Goal: Task Accomplishment & Management: Manage account settings

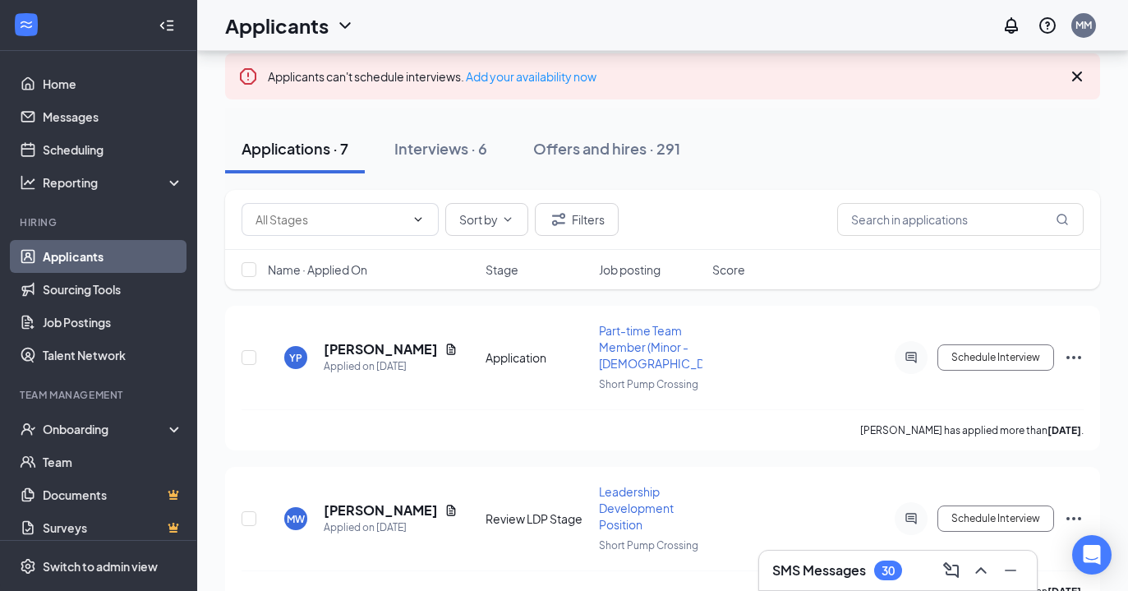
scroll to position [83, 0]
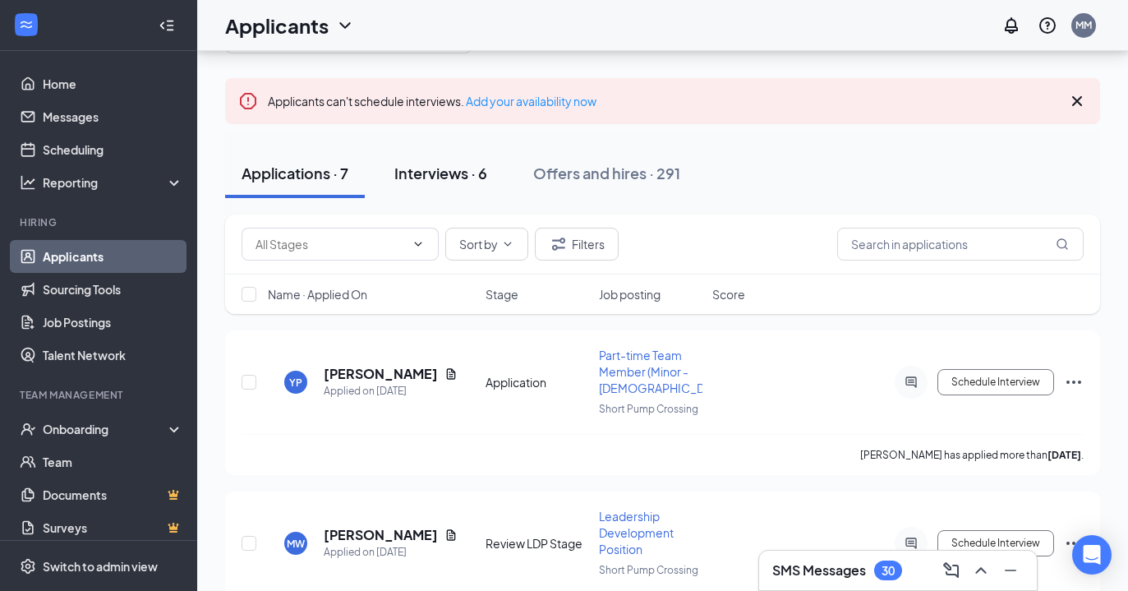
click at [434, 176] on div "Interviews · 6" at bounding box center [440, 173] width 93 height 21
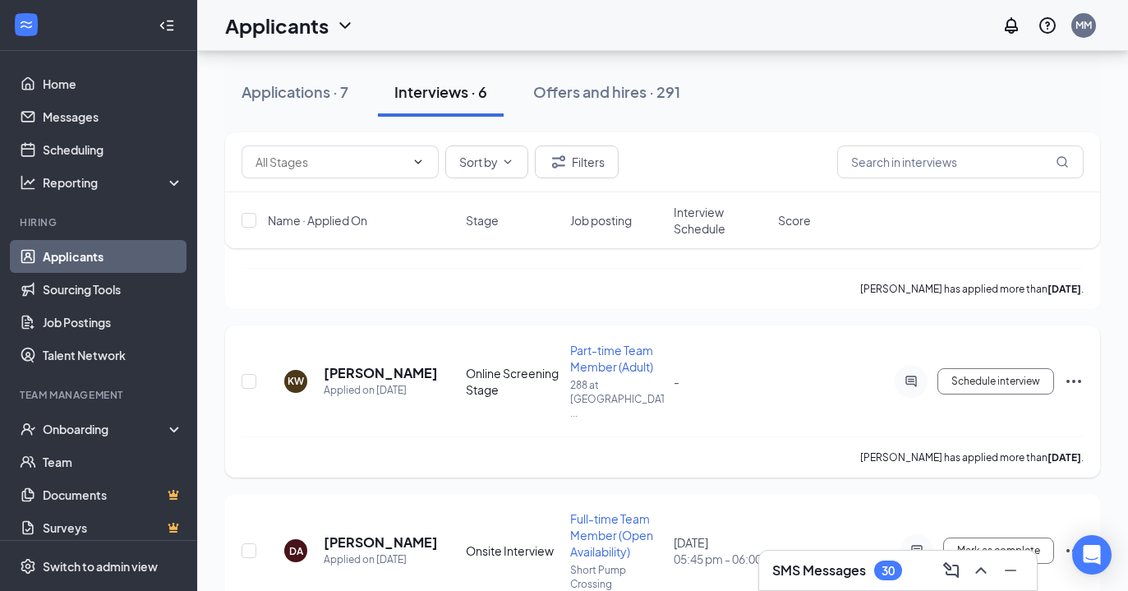
scroll to position [296, 0]
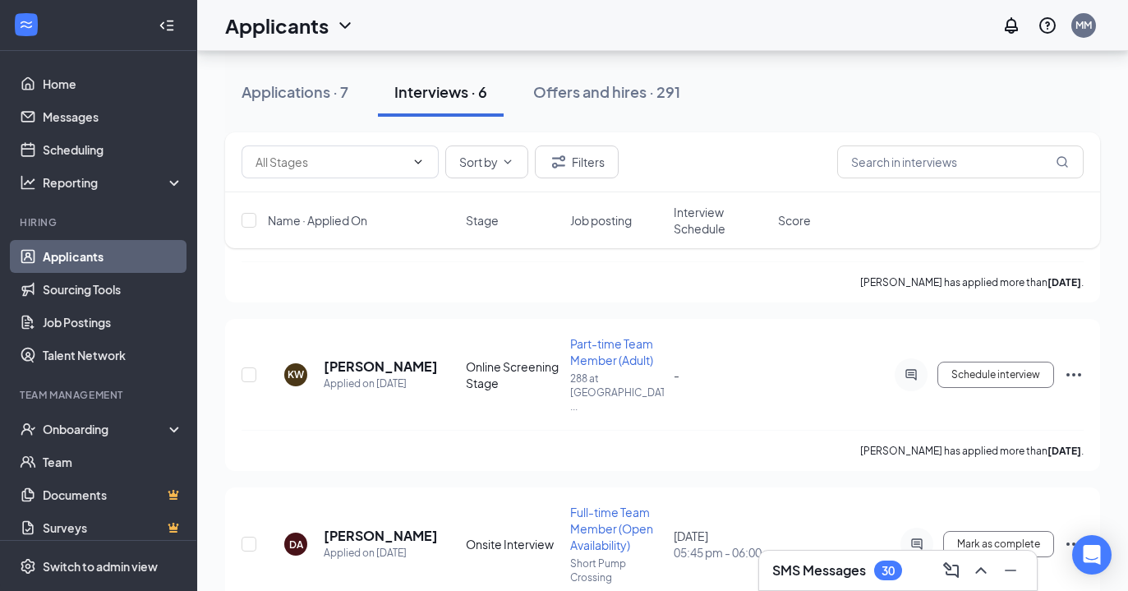
click at [808, 571] on h3 "SMS Messages" at bounding box center [819, 570] width 94 height 18
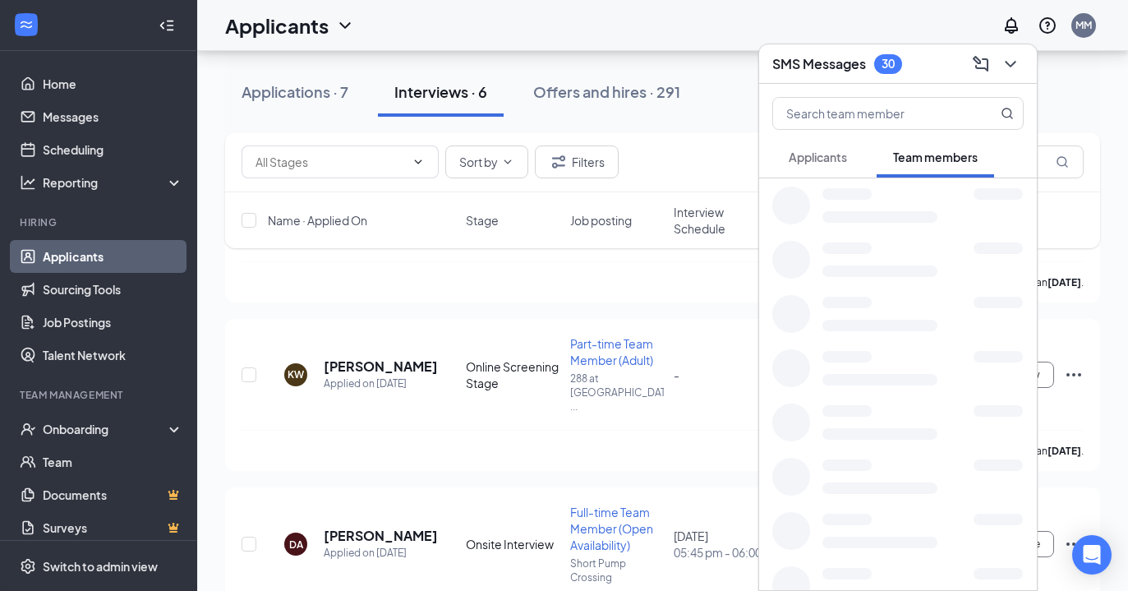
click at [815, 161] on span "Applicants" at bounding box center [818, 156] width 58 height 15
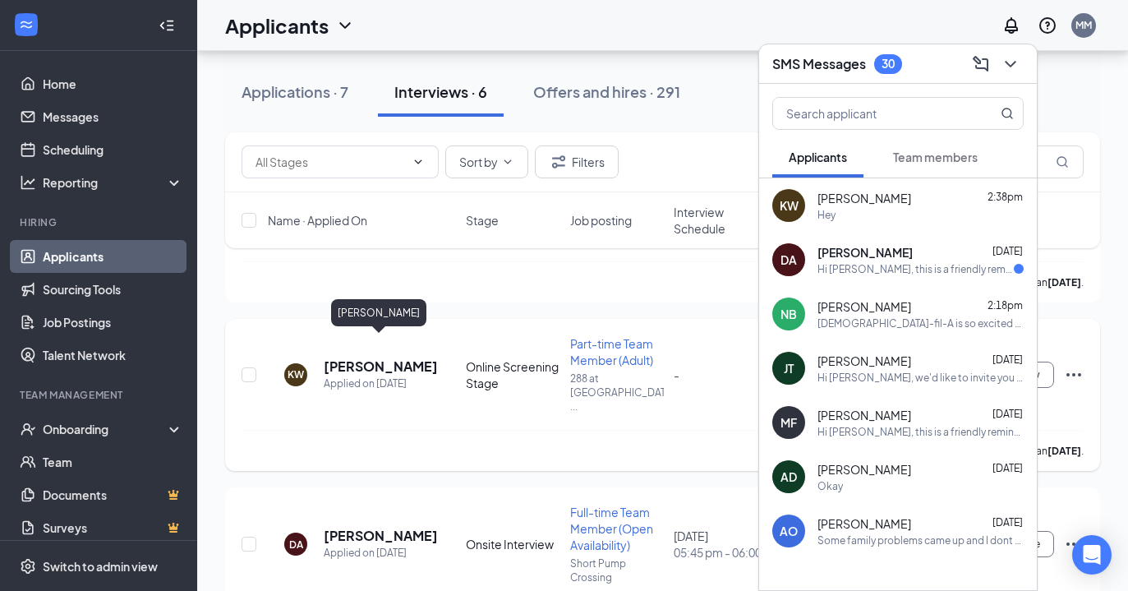
click at [393, 357] on h5 "[PERSON_NAME]" at bounding box center [381, 366] width 114 height 18
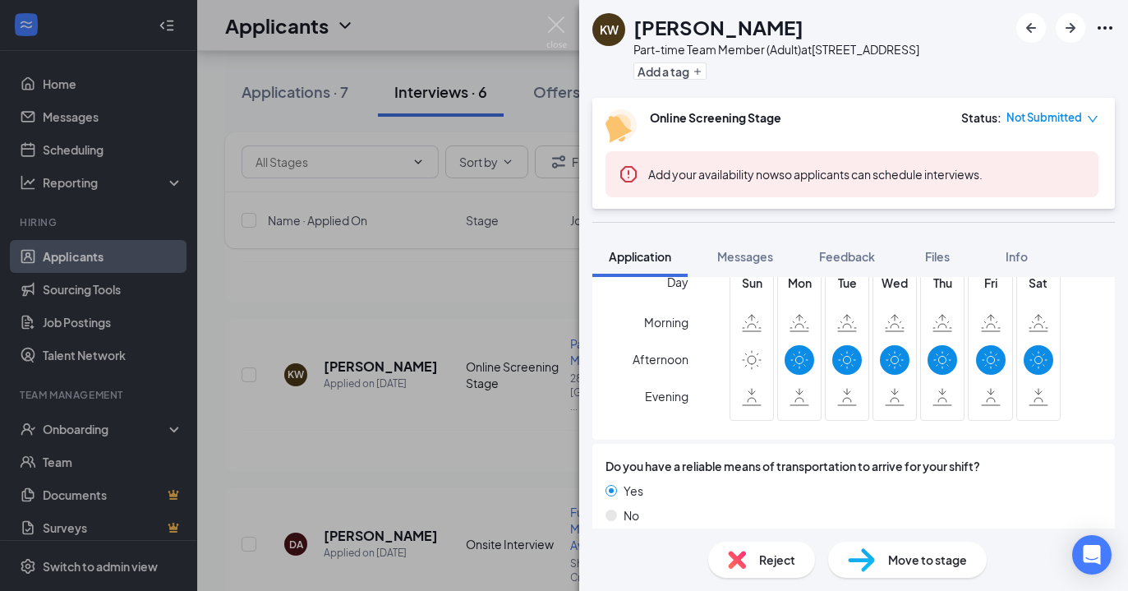
scroll to position [1737, 0]
click at [928, 564] on span "Move to stage" at bounding box center [927, 559] width 79 height 18
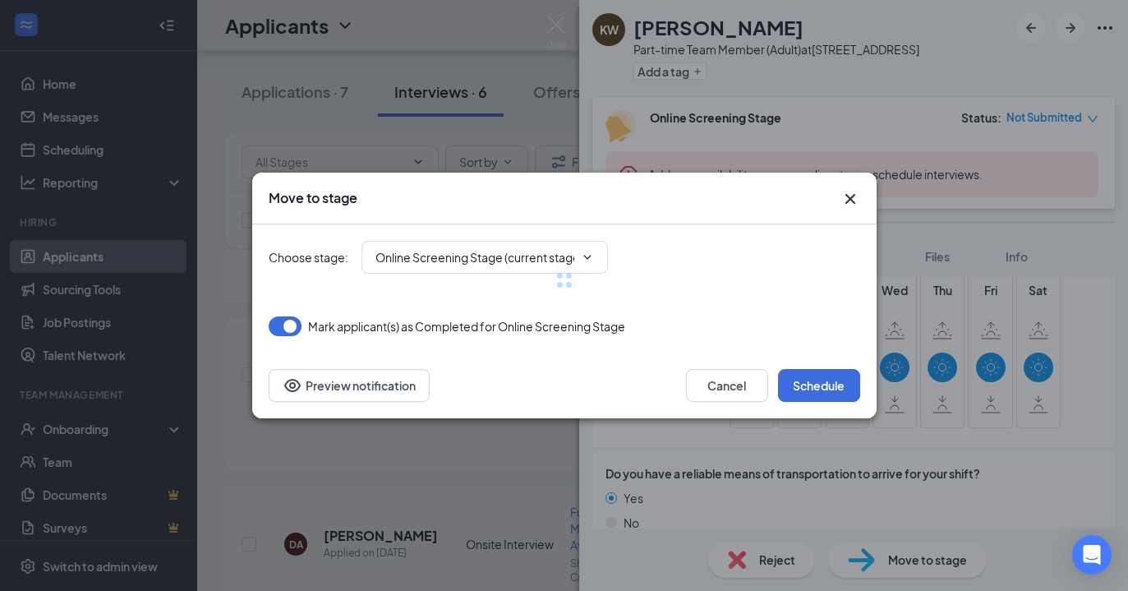
type input "Onsite Interview (next stage)"
click at [845, 203] on icon "Cross" at bounding box center [849, 199] width 10 height 10
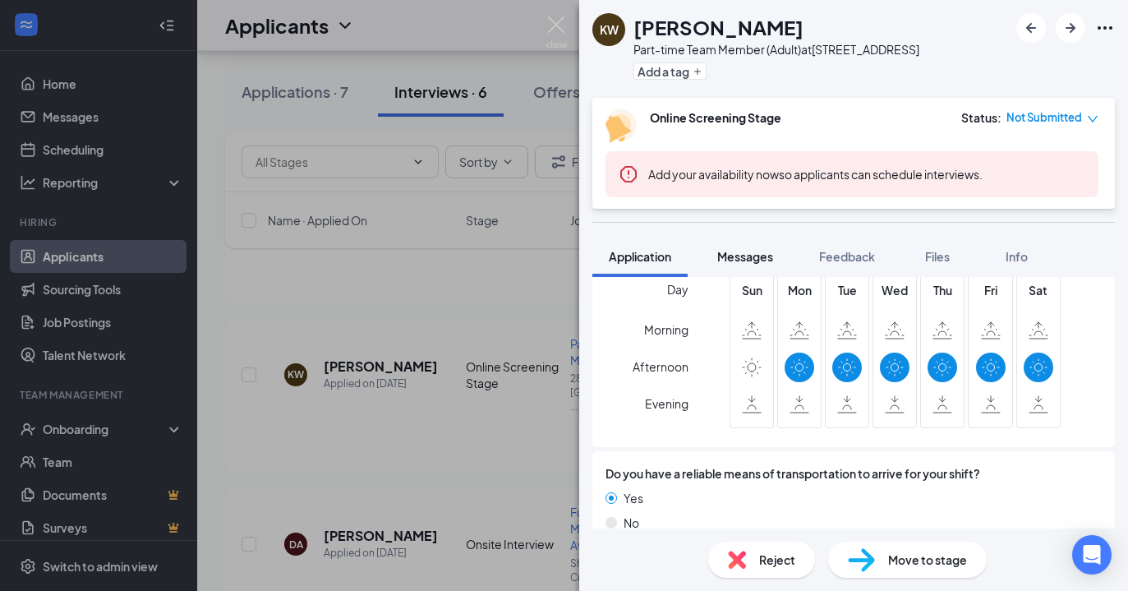
click at [756, 262] on span "Messages" at bounding box center [745, 256] width 56 height 15
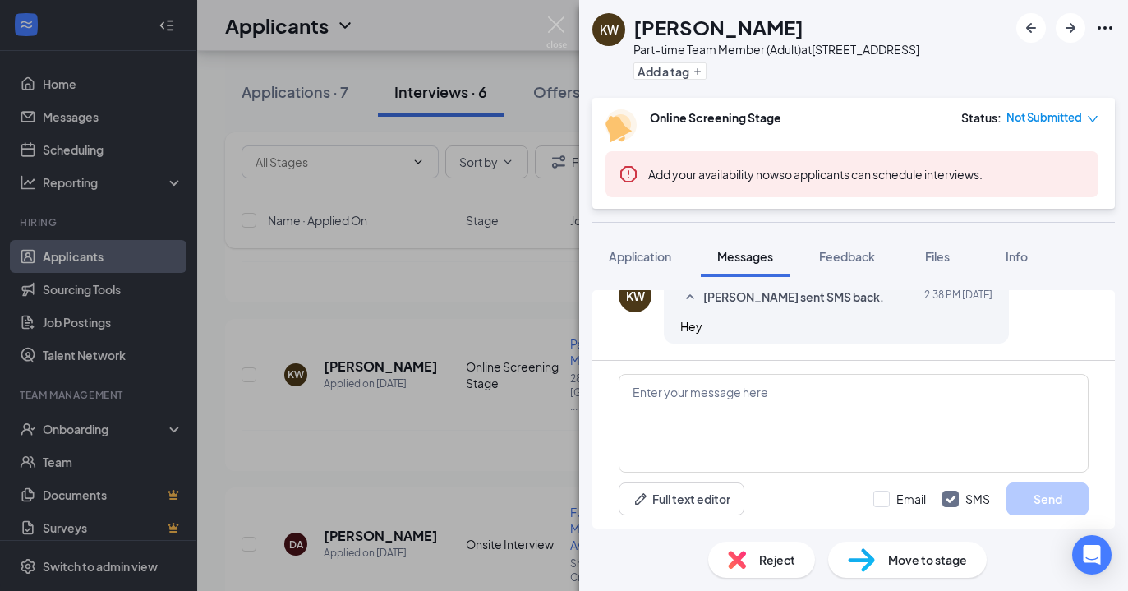
scroll to position [423, 0]
click at [764, 415] on textarea at bounding box center [854, 423] width 470 height 99
click at [637, 257] on span "Application" at bounding box center [640, 256] width 62 height 15
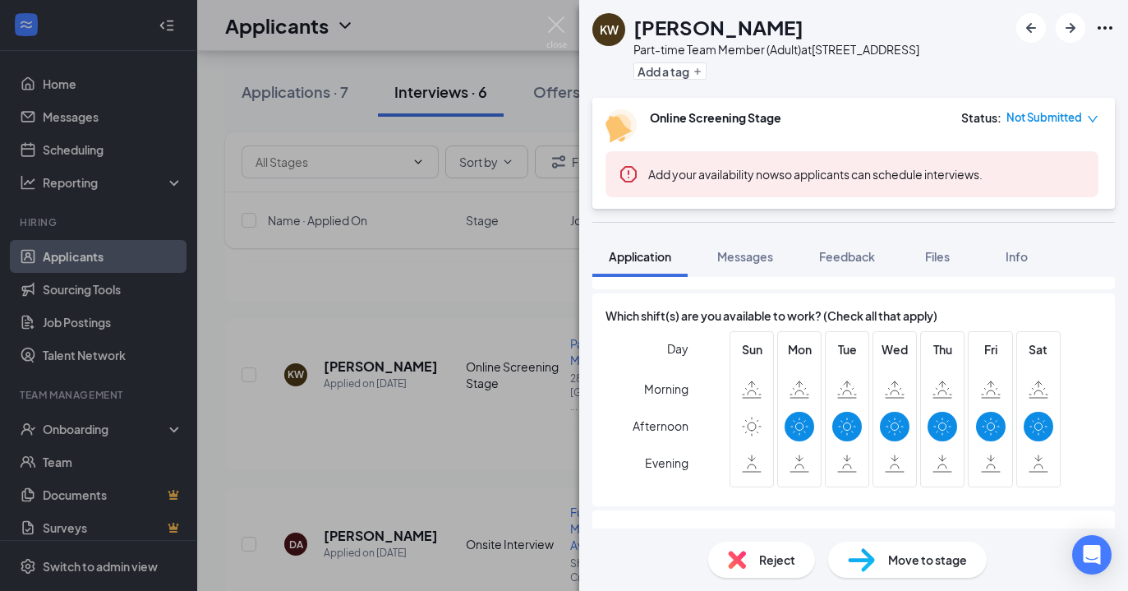
scroll to position [1667, 0]
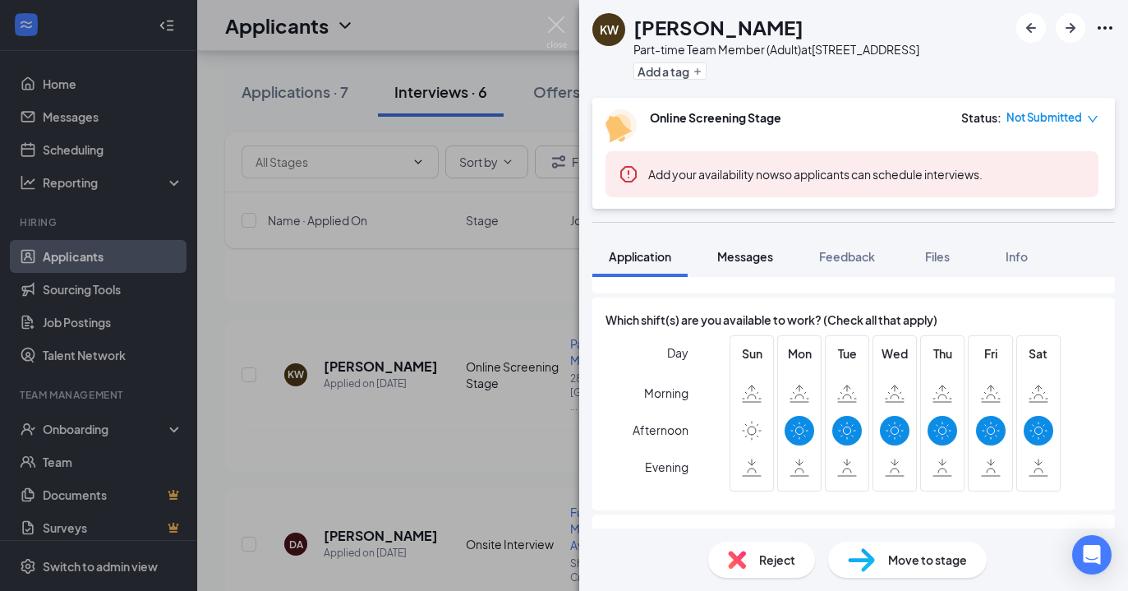
click at [749, 259] on span "Messages" at bounding box center [745, 256] width 56 height 15
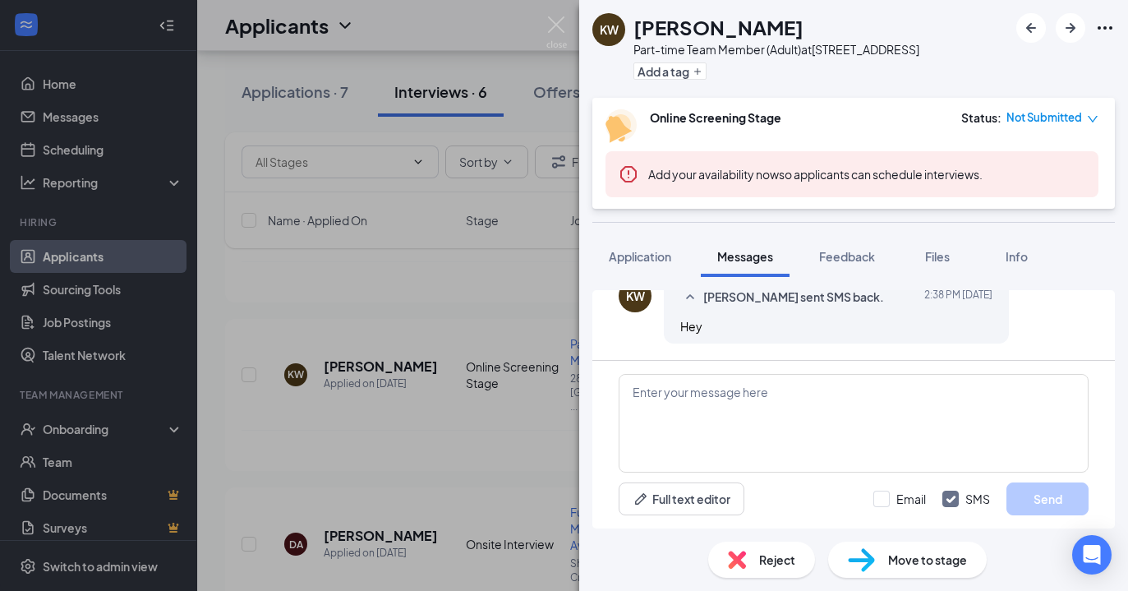
scroll to position [423, 0]
click at [761, 404] on textarea at bounding box center [854, 423] width 470 height 99
click at [492, 39] on div "KW [PERSON_NAME] Part-time Team Member (Adult) at [STREET_ADDRESS] Add a tag On…" at bounding box center [564, 295] width 1128 height 591
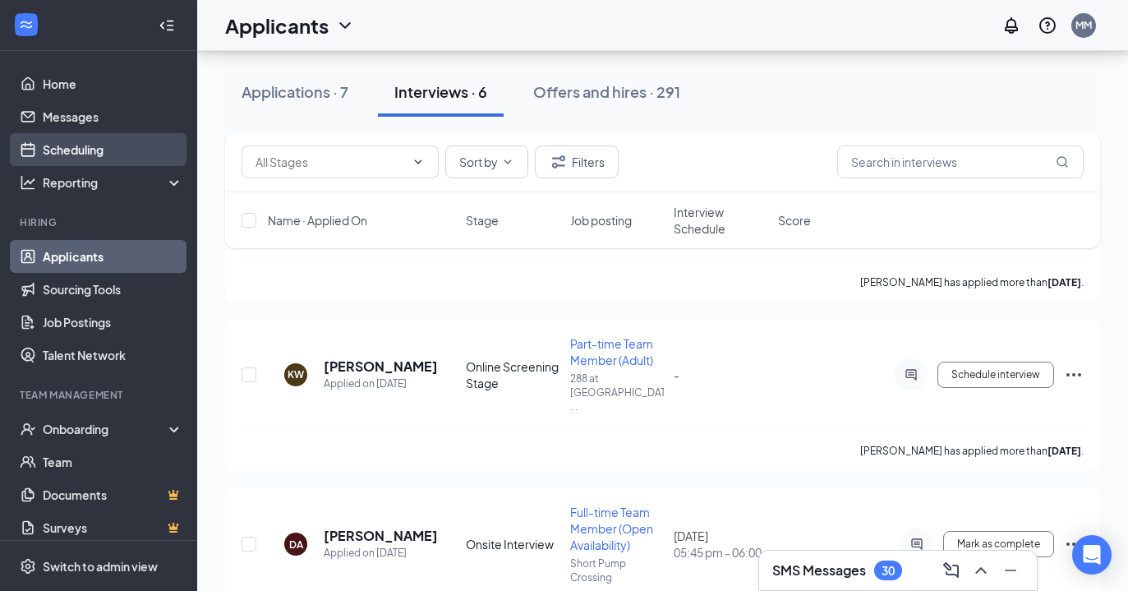
click at [115, 154] on link "Scheduling" at bounding box center [113, 149] width 140 height 33
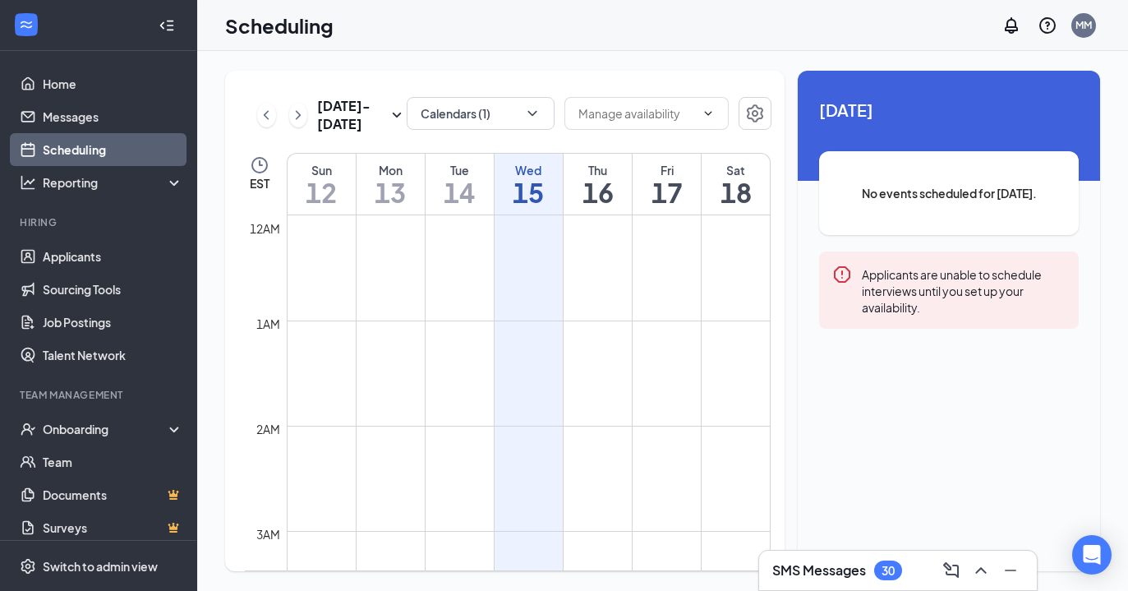
scroll to position [807, 0]
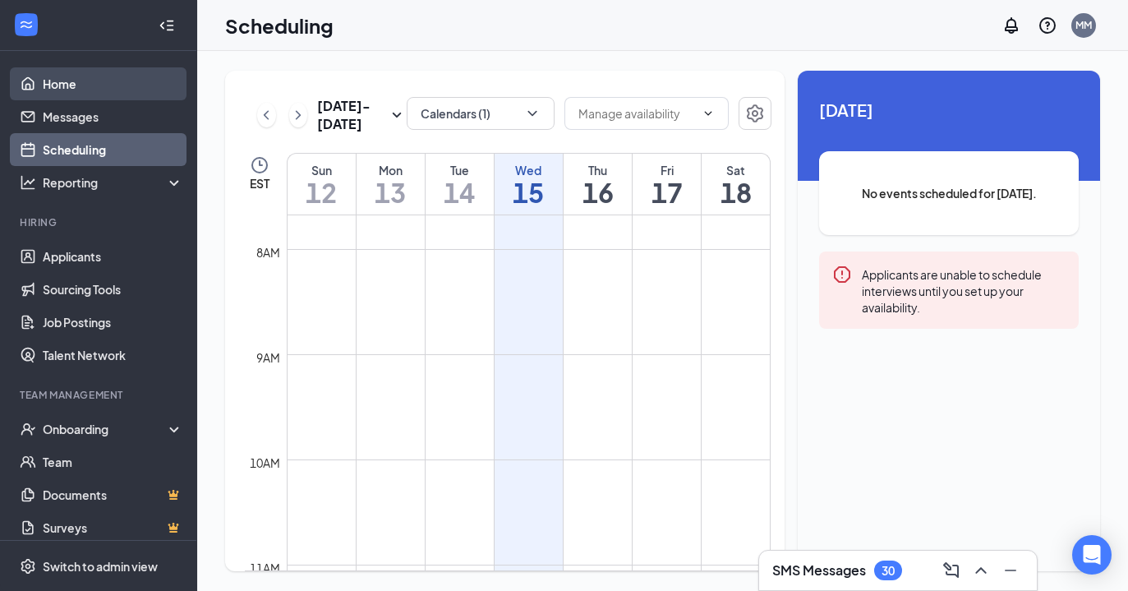
click at [62, 68] on link "Home" at bounding box center [113, 83] width 140 height 33
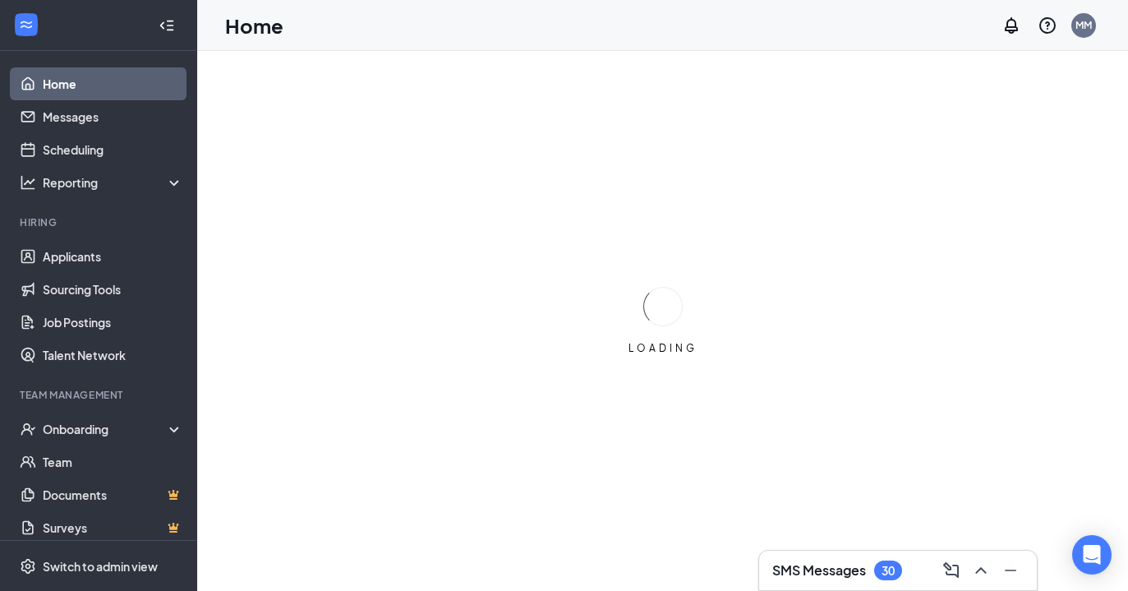
click at [67, 85] on link "Home" at bounding box center [113, 83] width 140 height 33
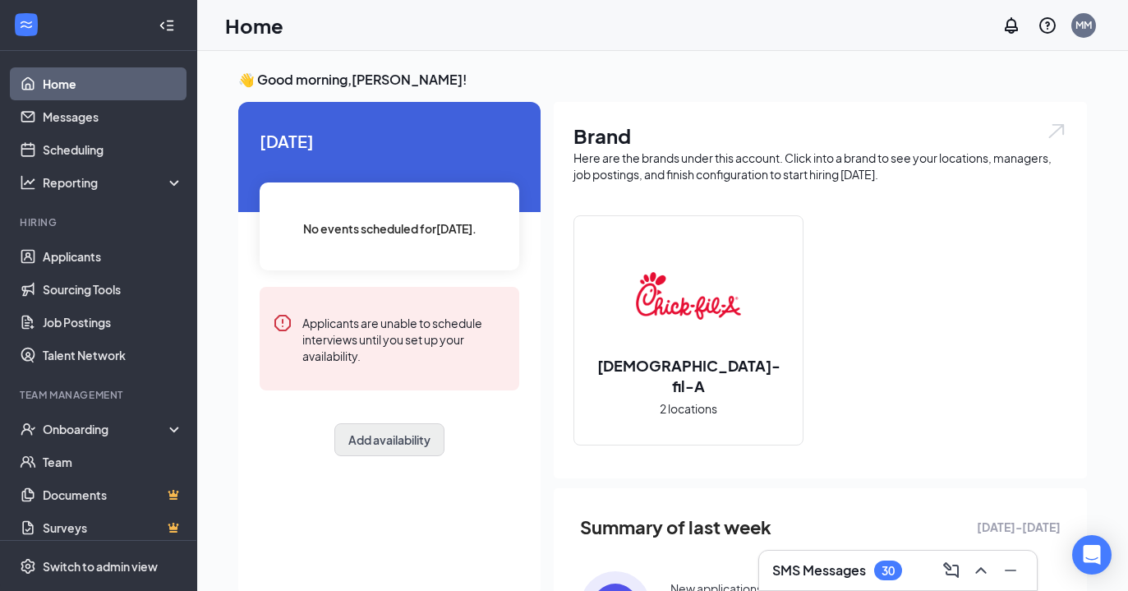
click at [403, 450] on button "Add availability" at bounding box center [389, 439] width 110 height 33
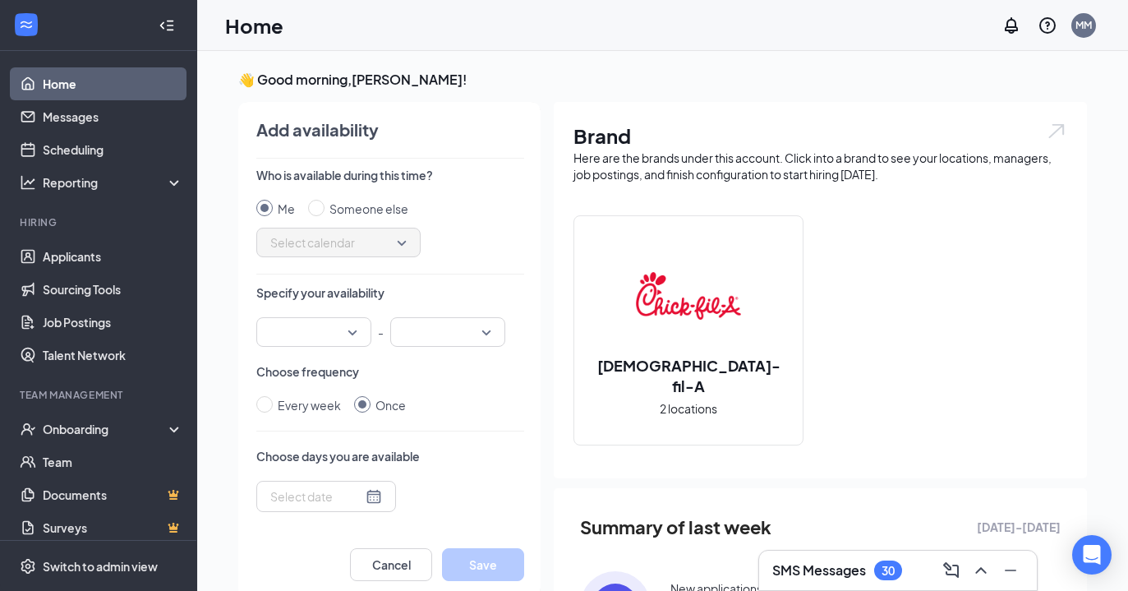
scroll to position [7, 0]
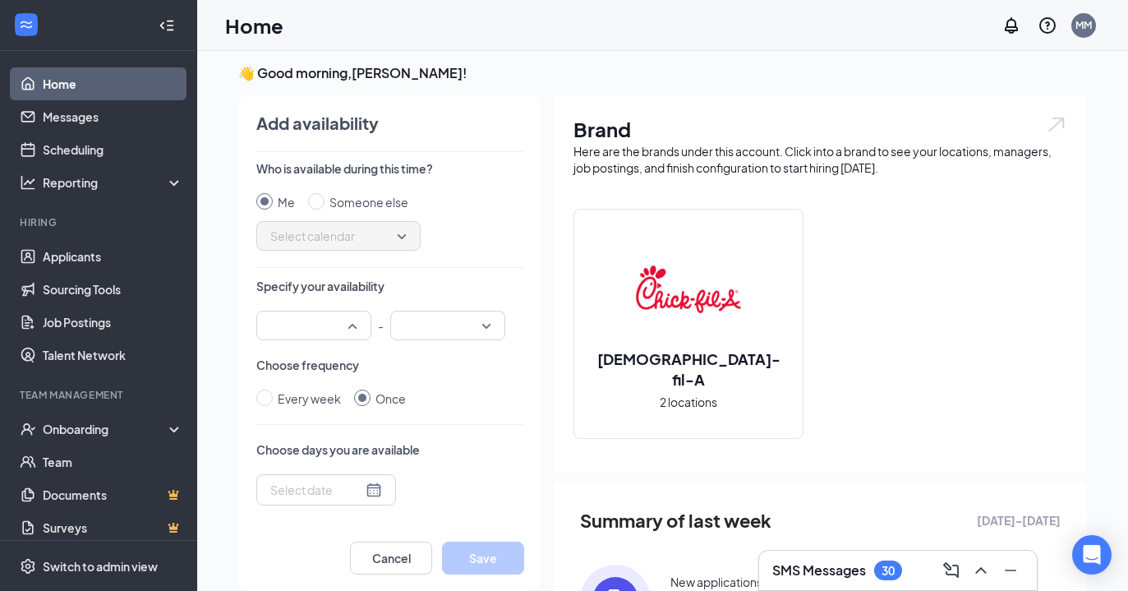
click at [350, 322] on div at bounding box center [313, 325] width 115 height 30
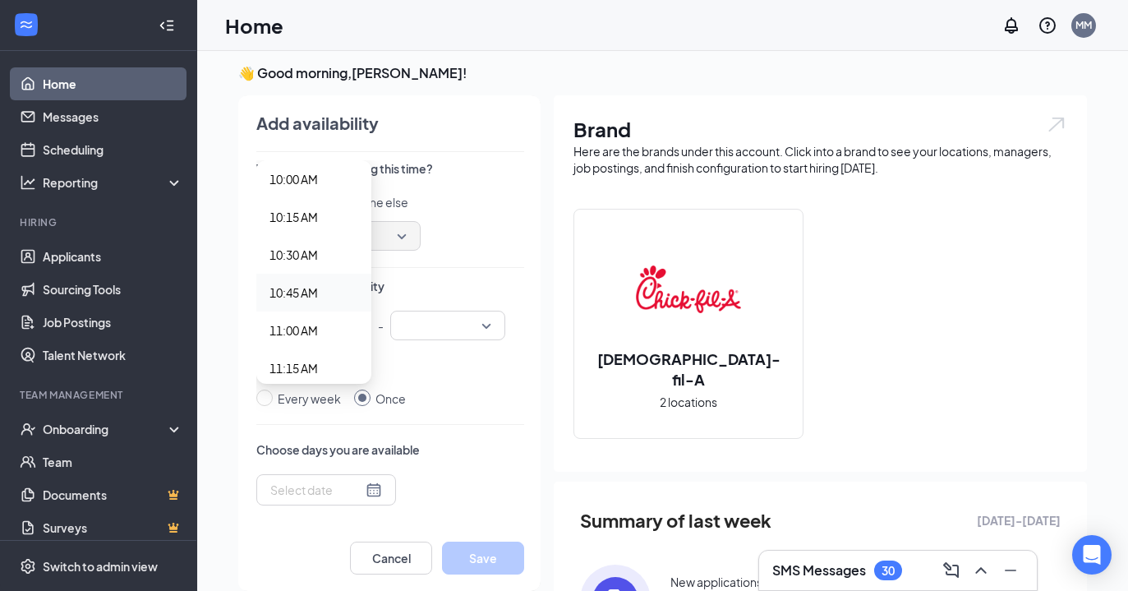
scroll to position [1538, 0]
click at [325, 310] on span "11:00 AM" at bounding box center [313, 310] width 89 height 18
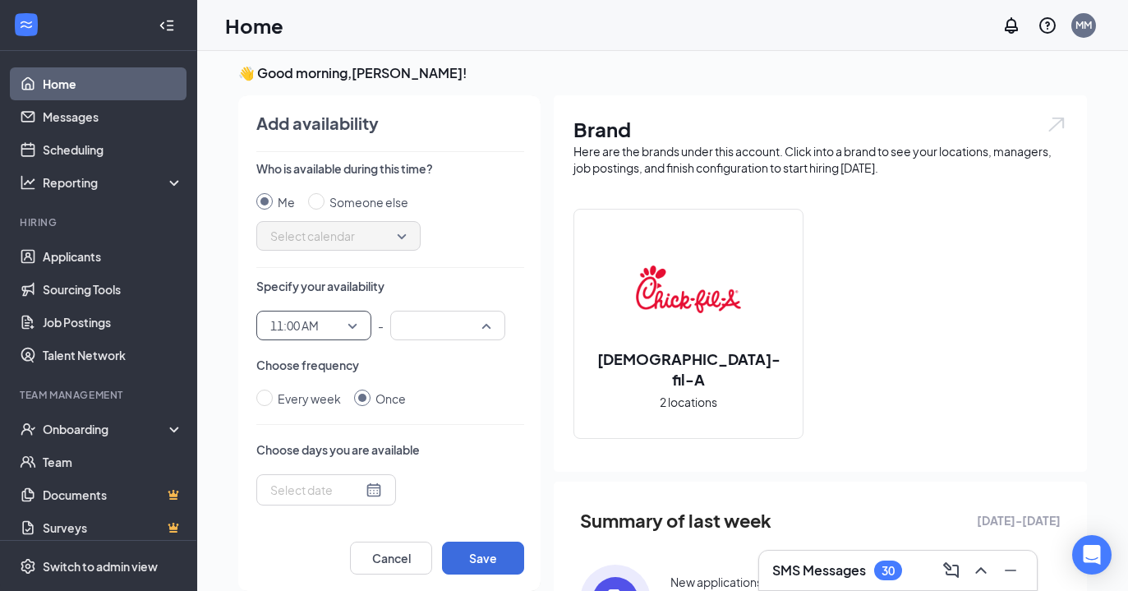
click at [494, 327] on div at bounding box center [447, 325] width 115 height 30
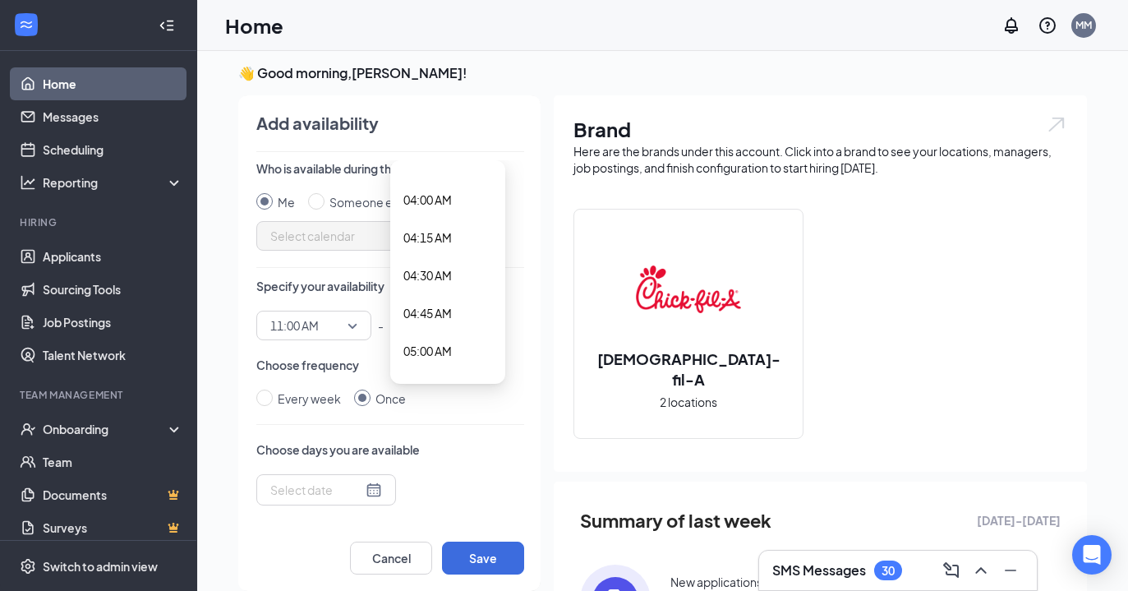
scroll to position [591, 0]
click at [352, 325] on span "11:00 AM" at bounding box center [313, 325] width 87 height 25
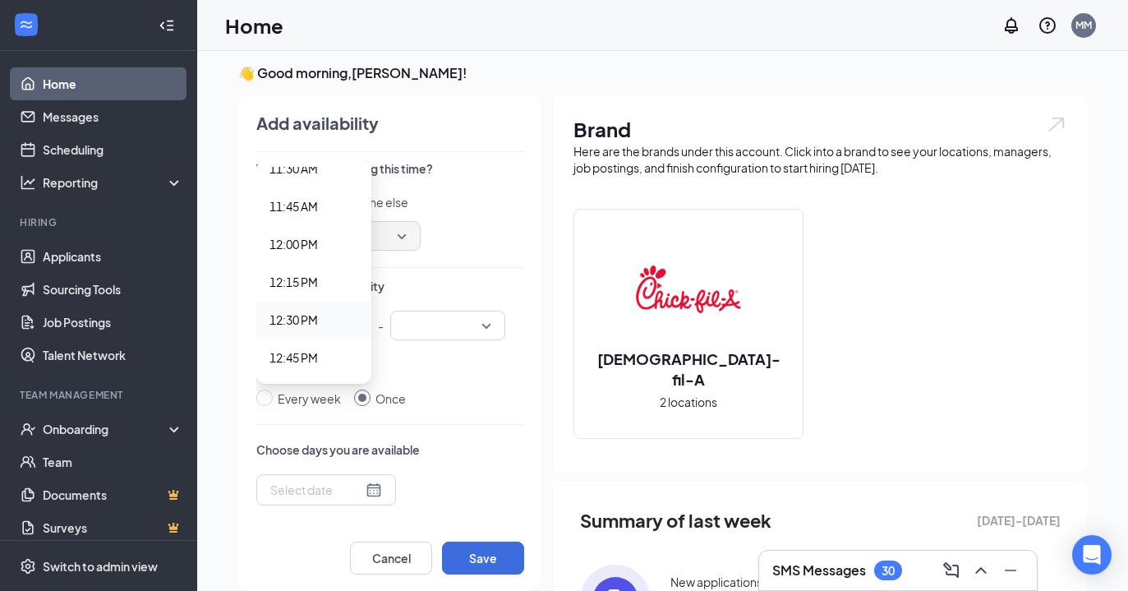
scroll to position [1813, 0]
click at [327, 337] on span "01:00 PM" at bounding box center [313, 339] width 89 height 18
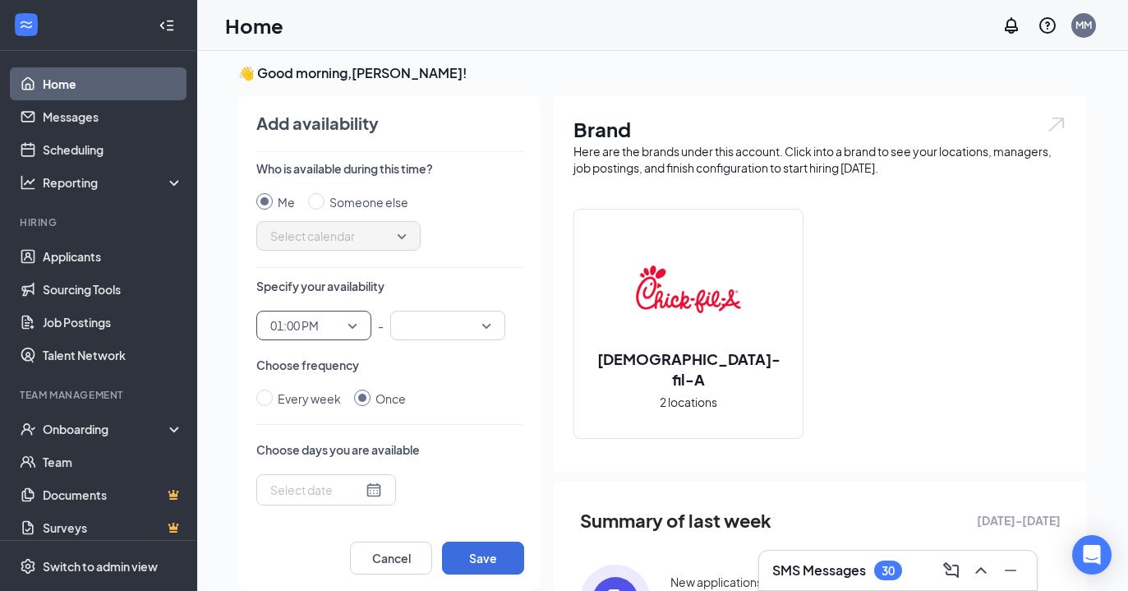
click at [492, 322] on div at bounding box center [447, 325] width 115 height 30
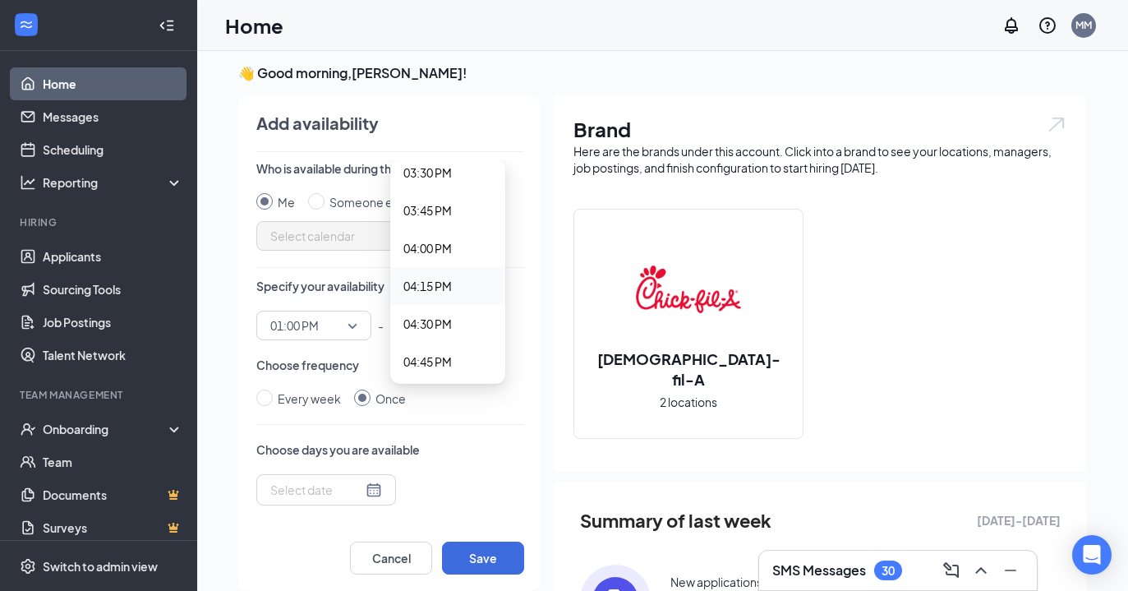
scroll to position [2358, 0]
click at [451, 323] on span "04:30 PM" at bounding box center [427, 321] width 48 height 18
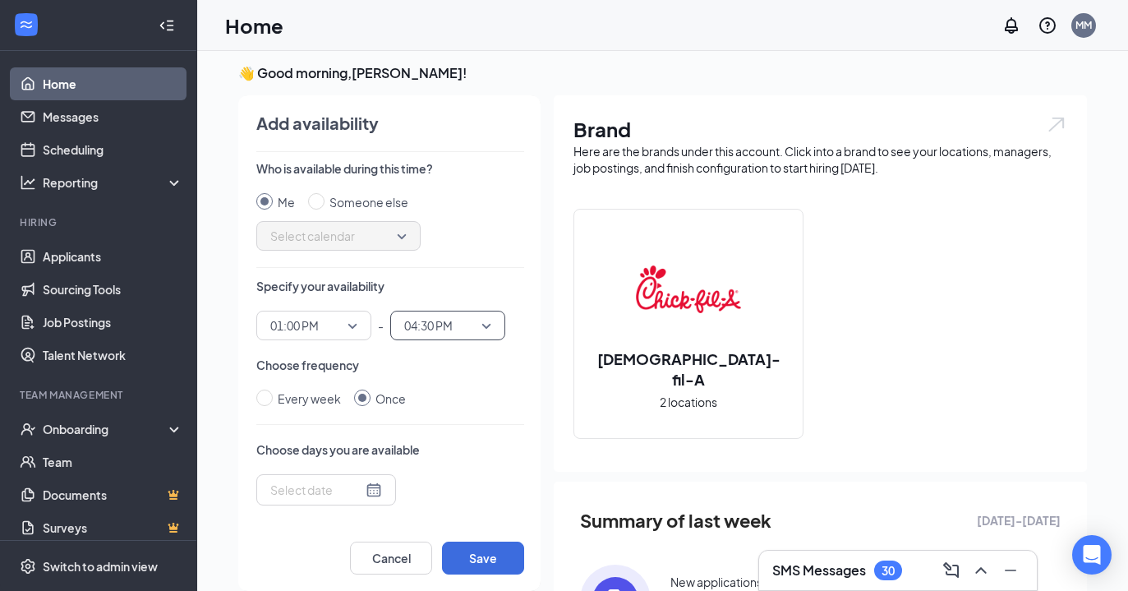
click at [373, 491] on div at bounding box center [326, 490] width 112 height 18
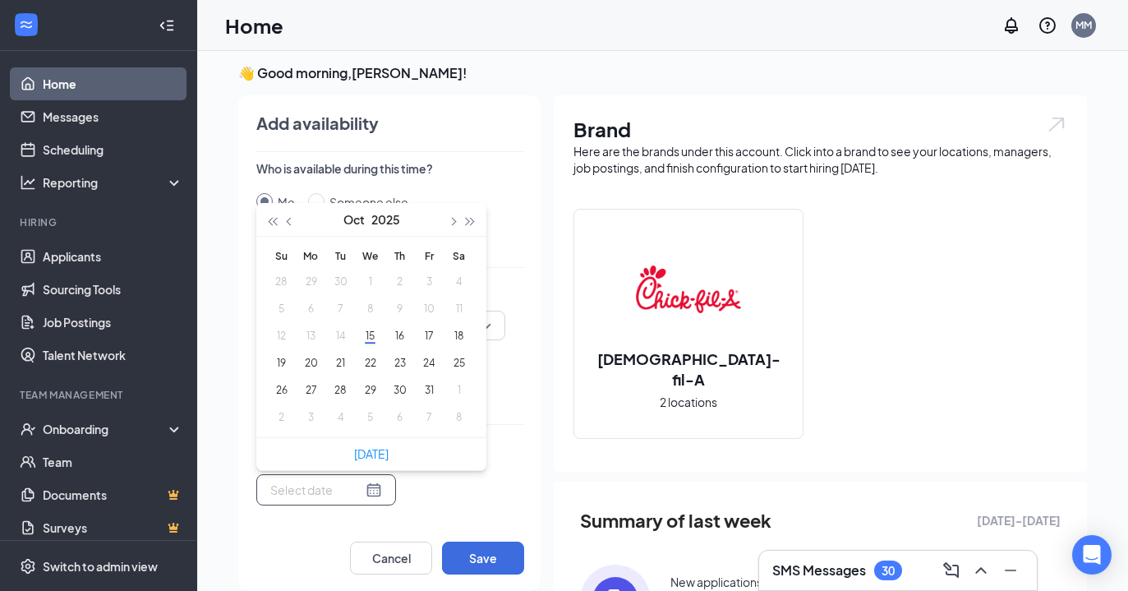
type input "[DATE]"
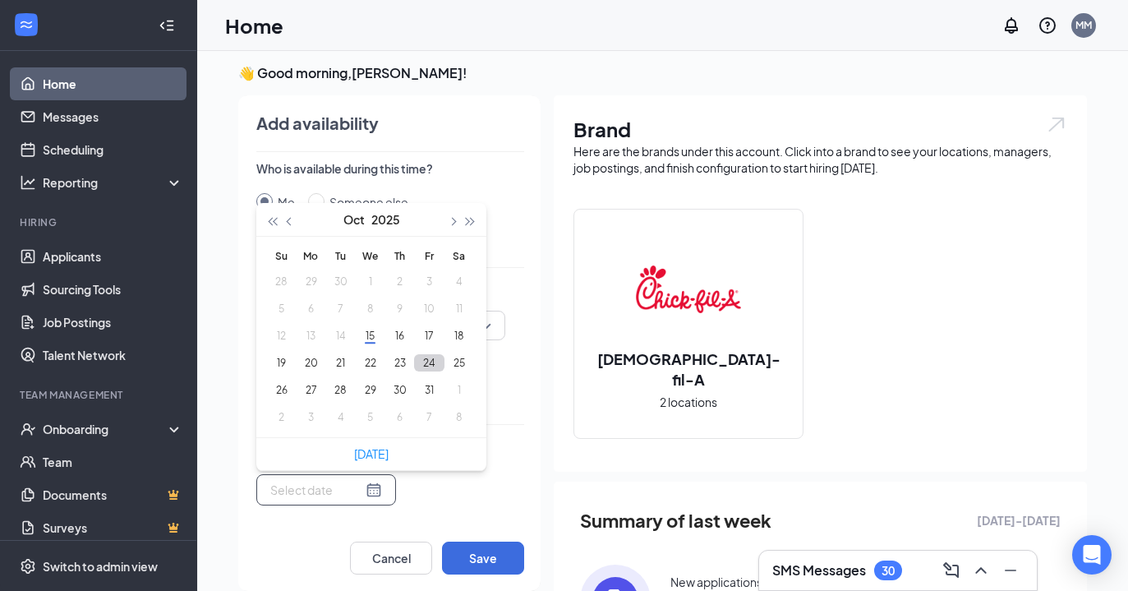
type input "[DATE]"
click at [434, 364] on button "24" at bounding box center [429, 362] width 30 height 17
type input "[DATE]"
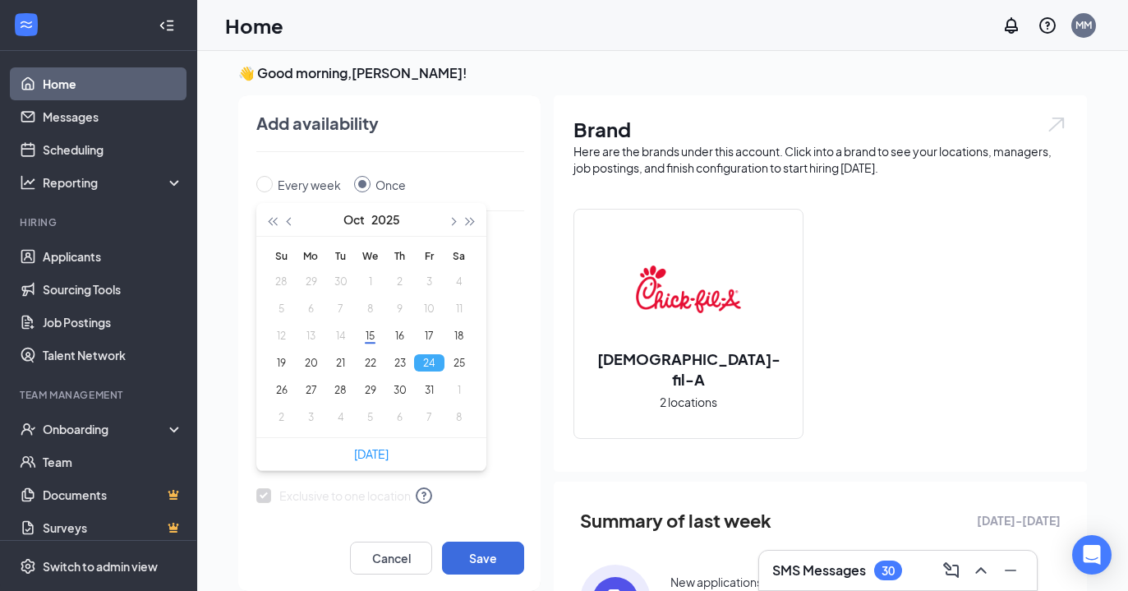
scroll to position [227, 0]
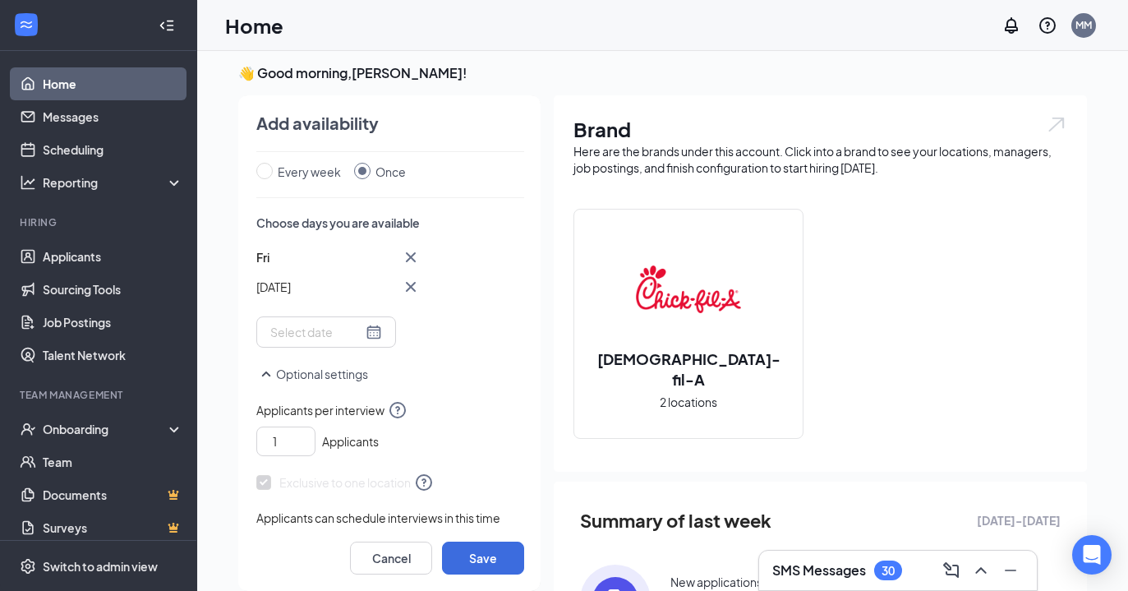
click at [501, 117] on div "Add availability" at bounding box center [390, 123] width 268 height 23
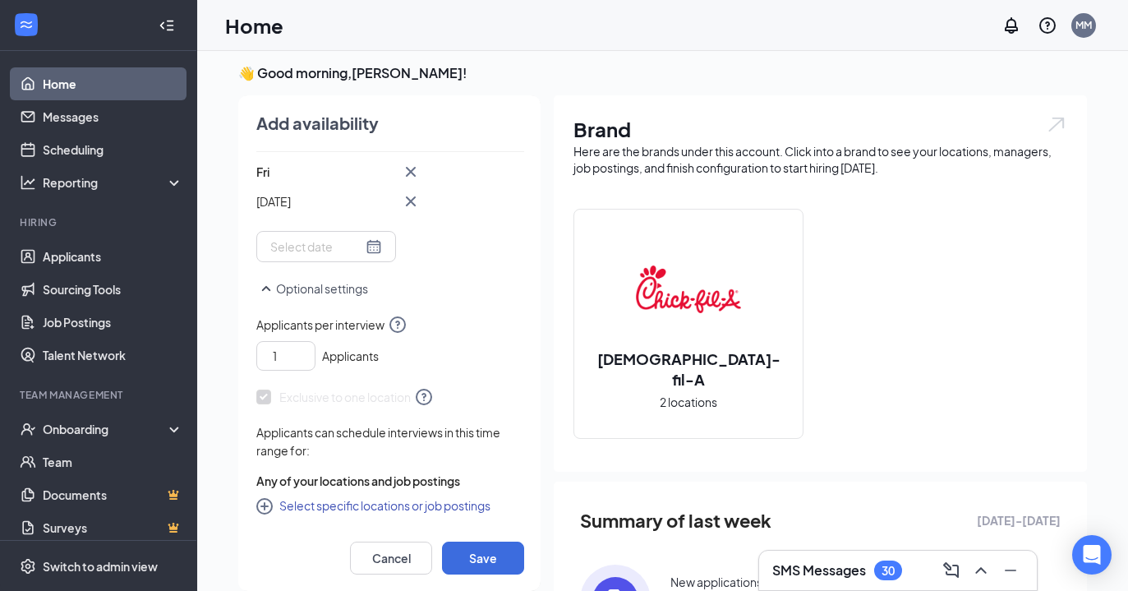
scroll to position [312, 0]
click at [264, 508] on icon "CirclePlus" at bounding box center [264, 506] width 16 height 16
checkbox input "true"
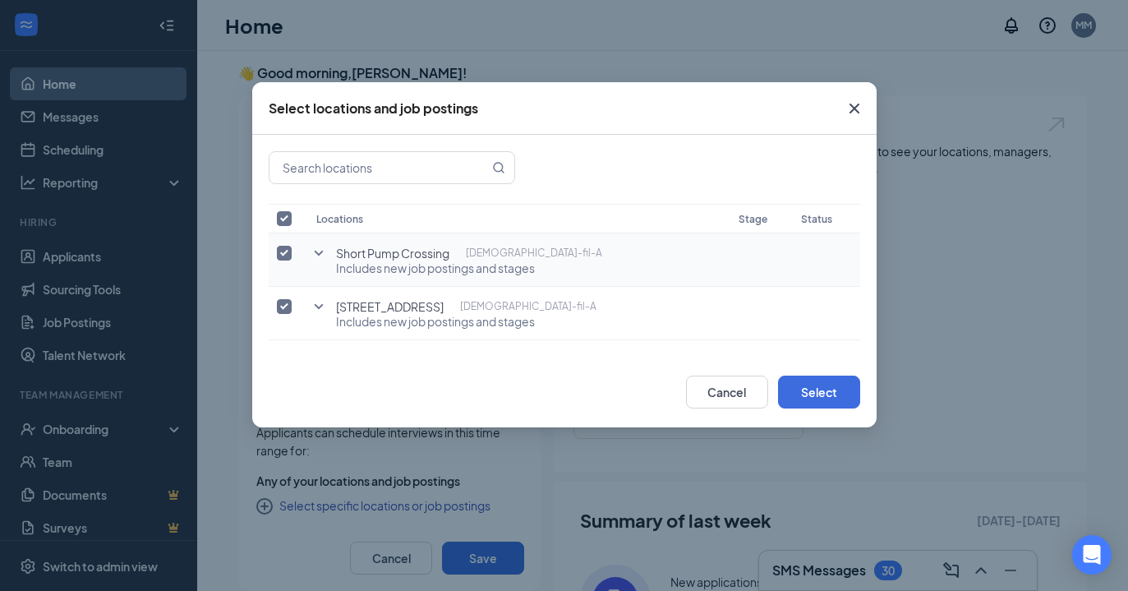
click at [287, 246] on input "checkbox" at bounding box center [284, 253] width 15 height 15
checkbox input "false"
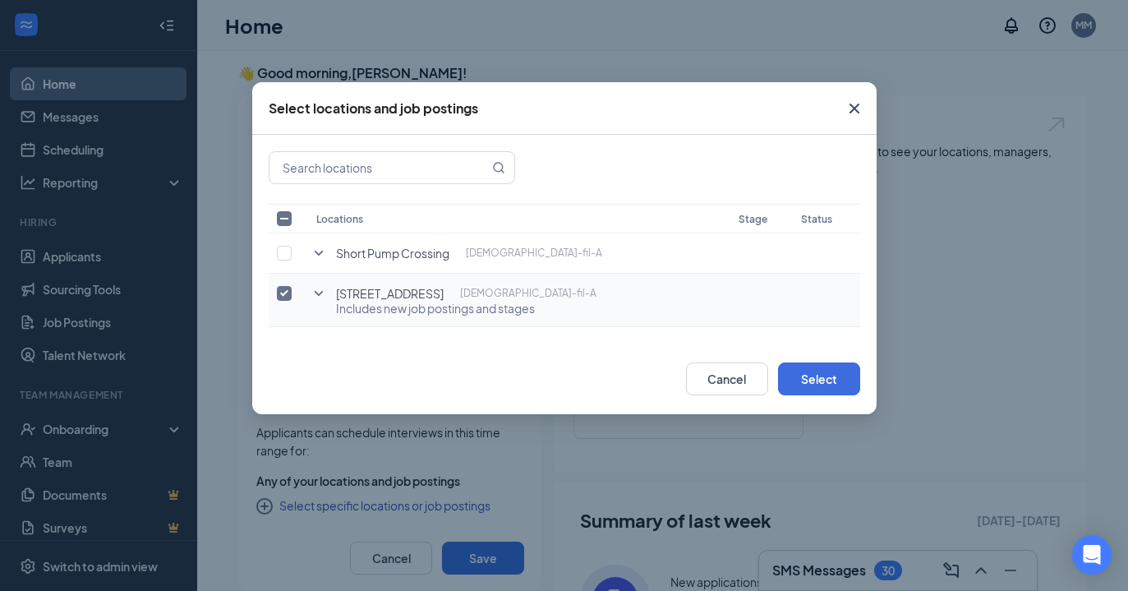
click at [320, 292] on icon "SmallChevronDown" at bounding box center [318, 293] width 9 height 5
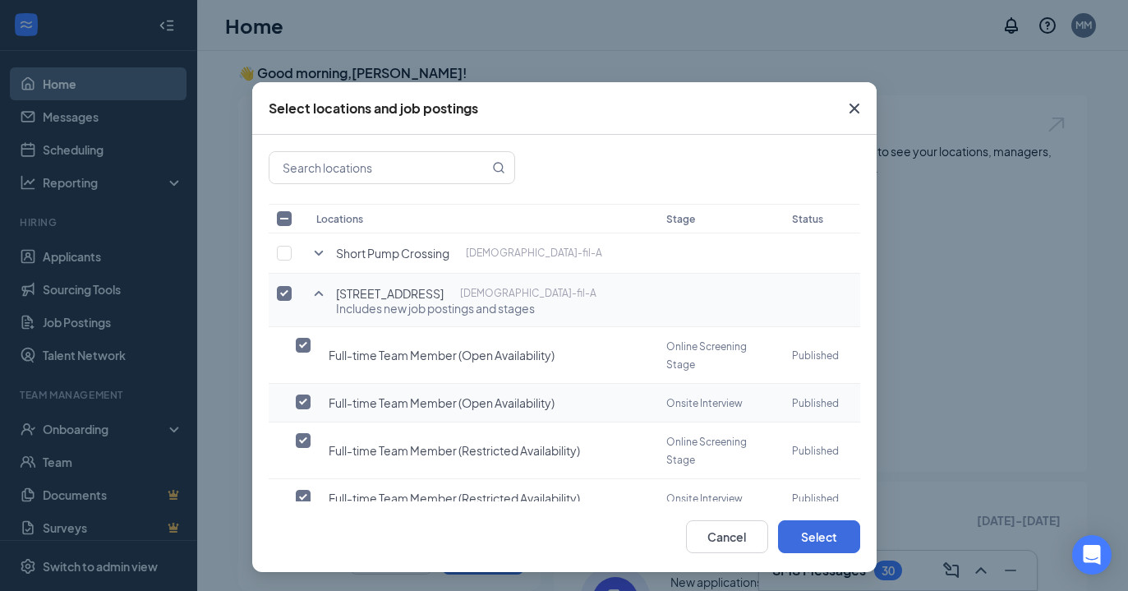
click at [301, 394] on input "checkbox" at bounding box center [303, 401] width 15 height 15
checkbox input "true"
checkbox input "false"
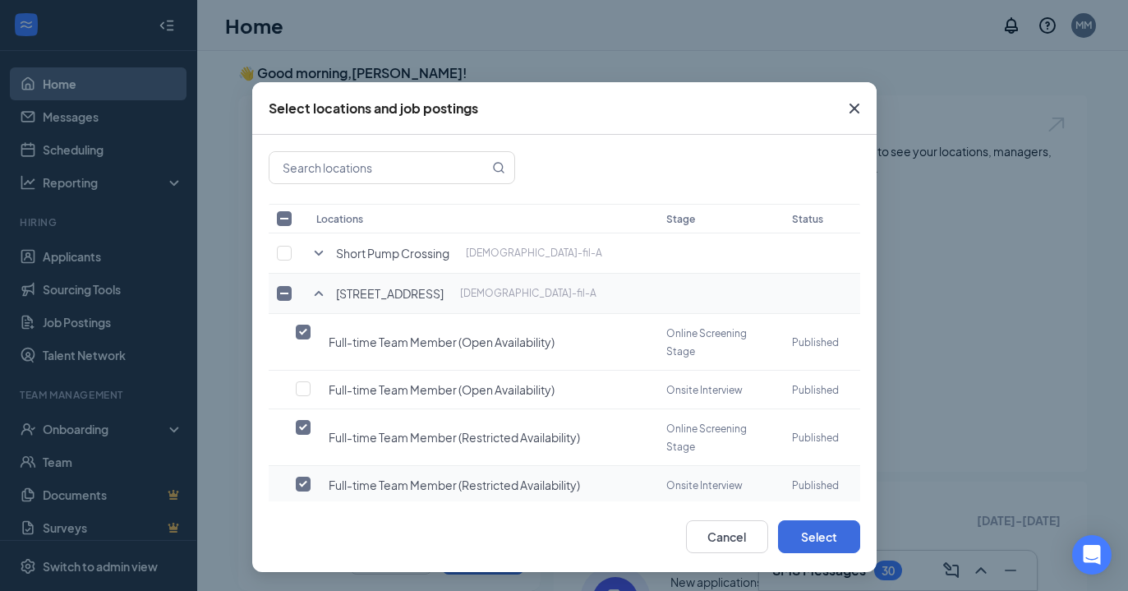
click at [305, 476] on input "checkbox" at bounding box center [303, 483] width 15 height 15
checkbox input "false"
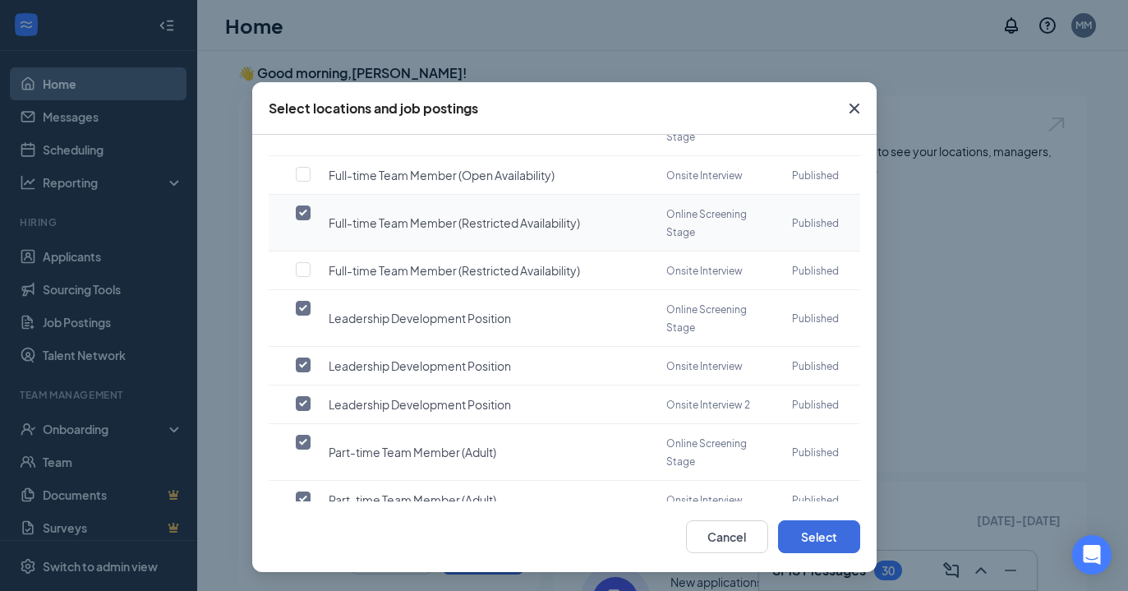
scroll to position [218, 0]
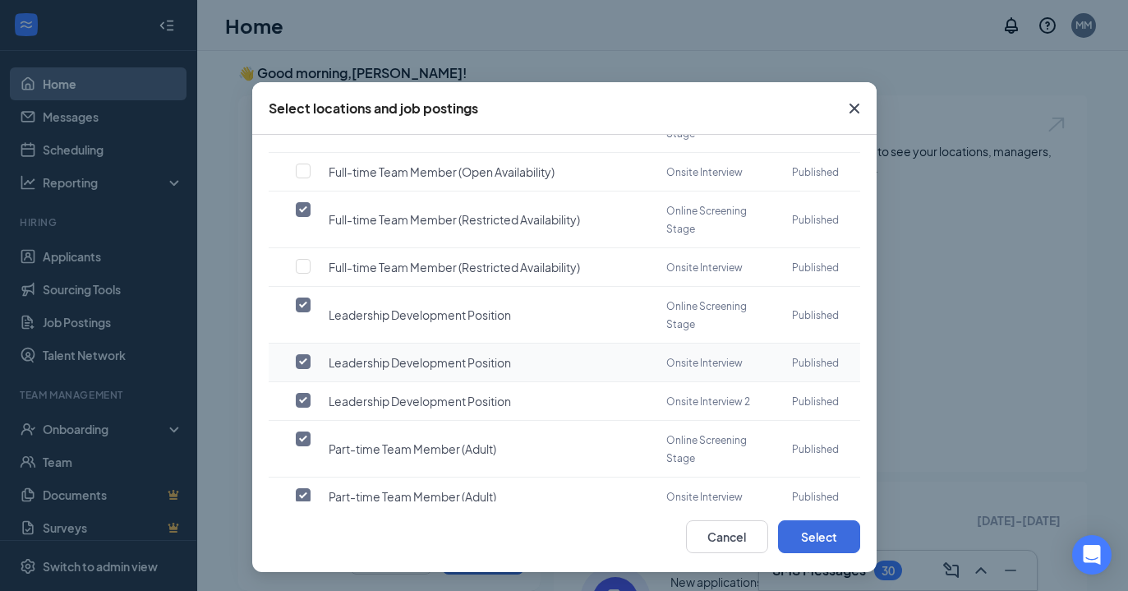
click at [301, 354] on input "checkbox" at bounding box center [303, 361] width 15 height 15
checkbox input "false"
click at [304, 393] on input "checkbox" at bounding box center [303, 400] width 15 height 15
checkbox input "false"
click at [301, 488] on input "checkbox" at bounding box center [303, 495] width 15 height 15
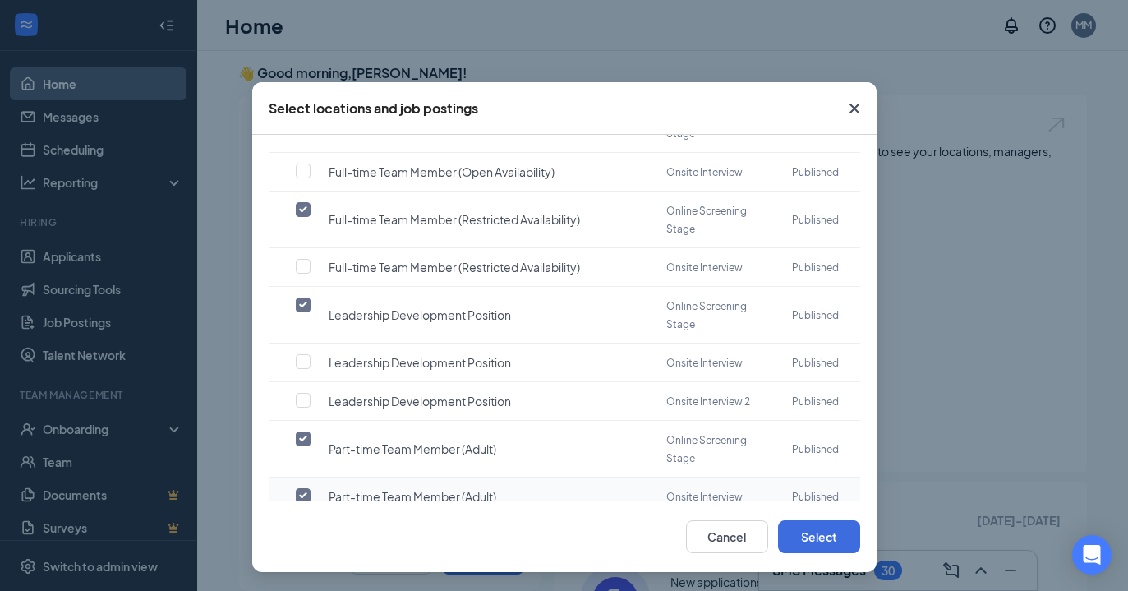
checkbox input "false"
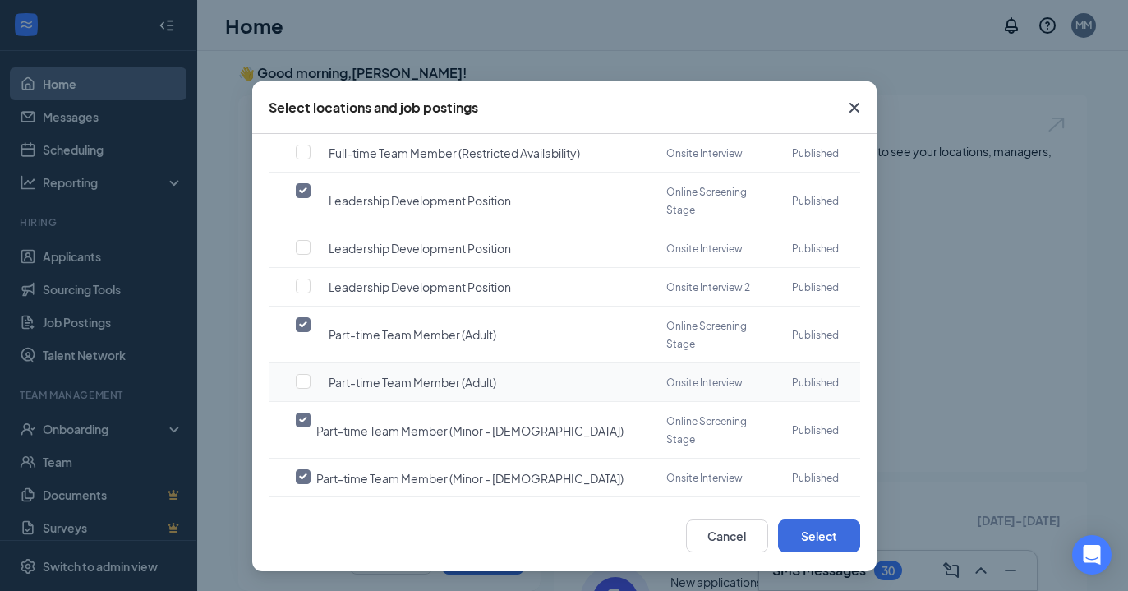
scroll to position [4, 0]
click at [301, 469] on input "checkbox" at bounding box center [303, 476] width 15 height 15
checkbox input "false"
click at [301, 564] on input "checkbox" at bounding box center [303, 571] width 15 height 15
checkbox input "false"
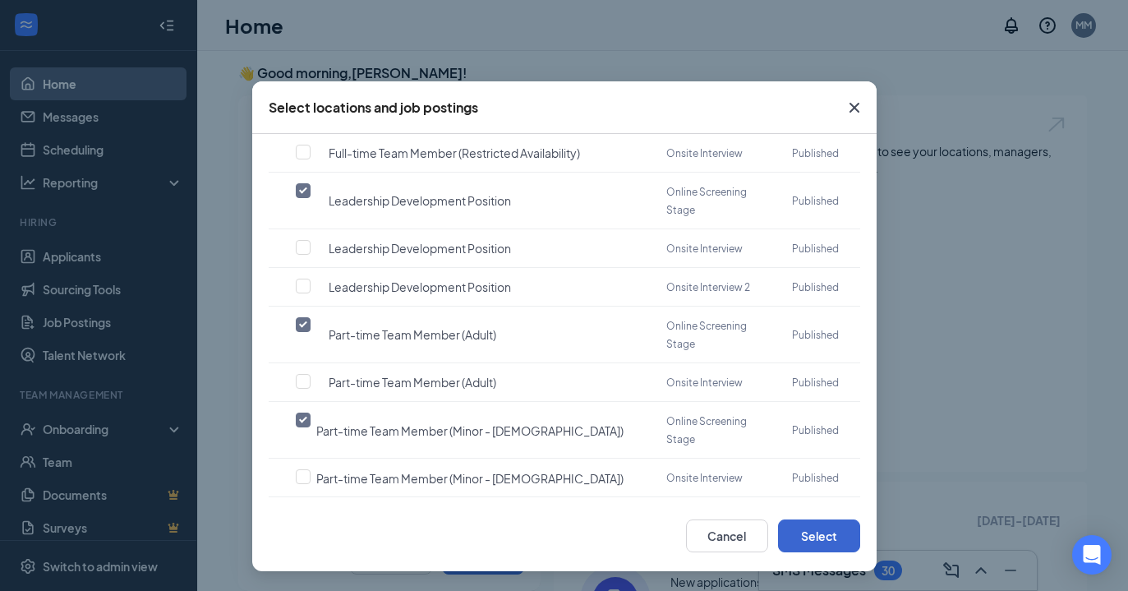
click at [803, 536] on button "Select" at bounding box center [819, 535] width 82 height 33
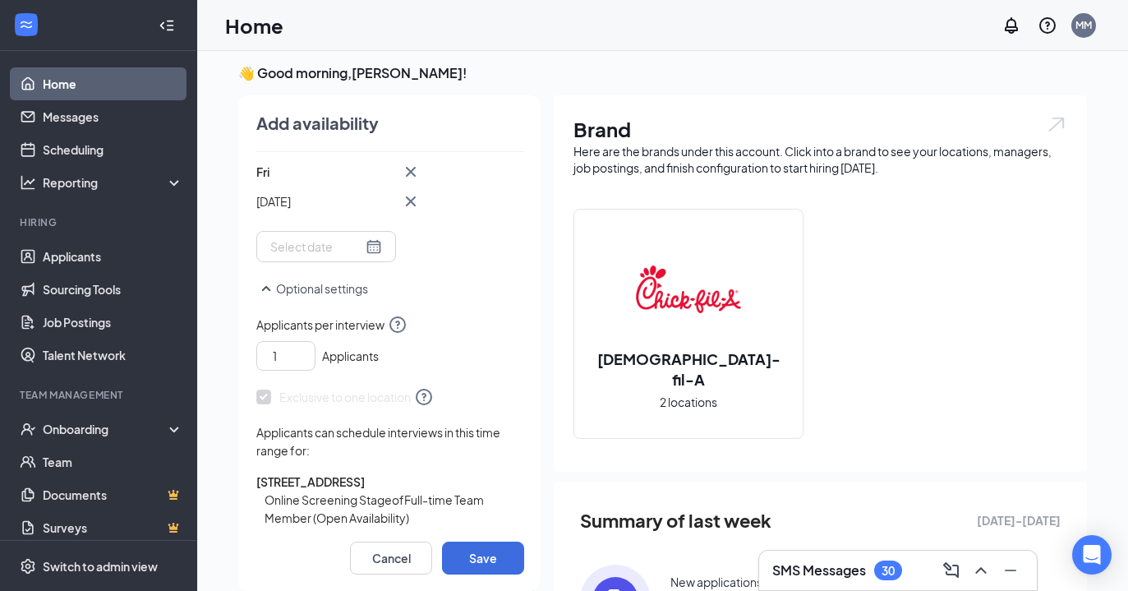
scroll to position [0, 0]
click at [499, 557] on button "Save" at bounding box center [483, 557] width 82 height 33
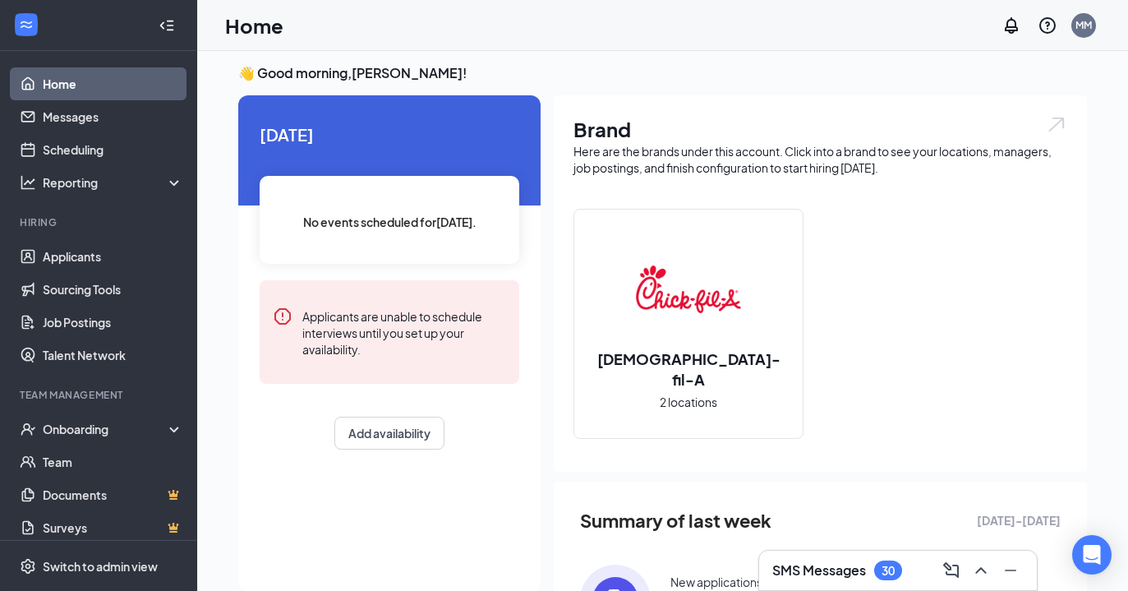
click at [826, 572] on h3 "SMS Messages" at bounding box center [819, 570] width 94 height 18
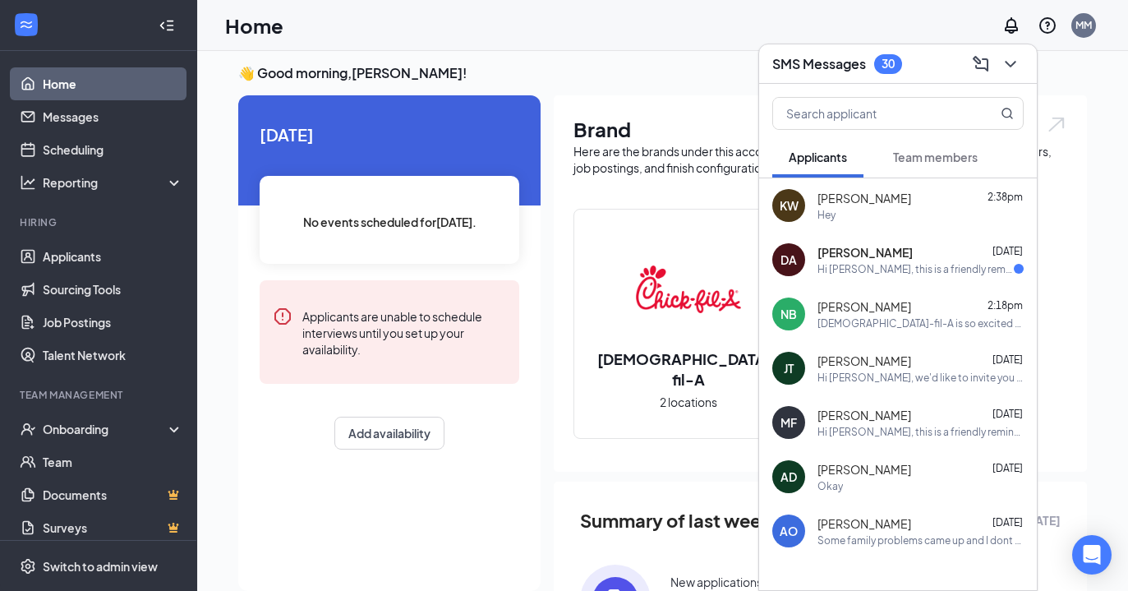
click at [871, 219] on div "Hey" at bounding box center [920, 215] width 206 height 14
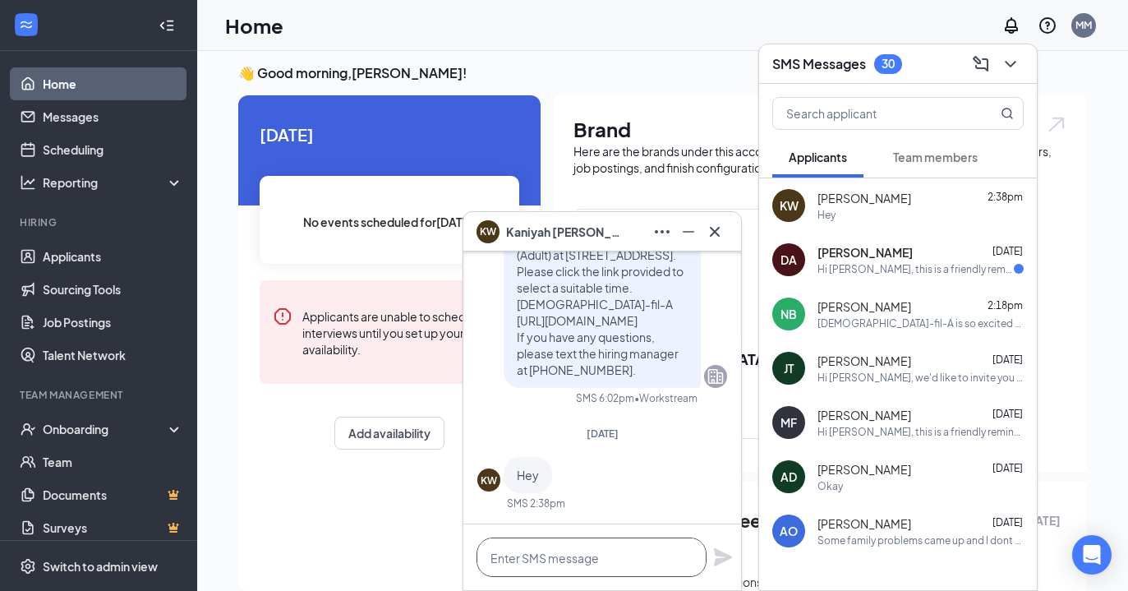
click at [651, 559] on textarea at bounding box center [591, 556] width 230 height 39
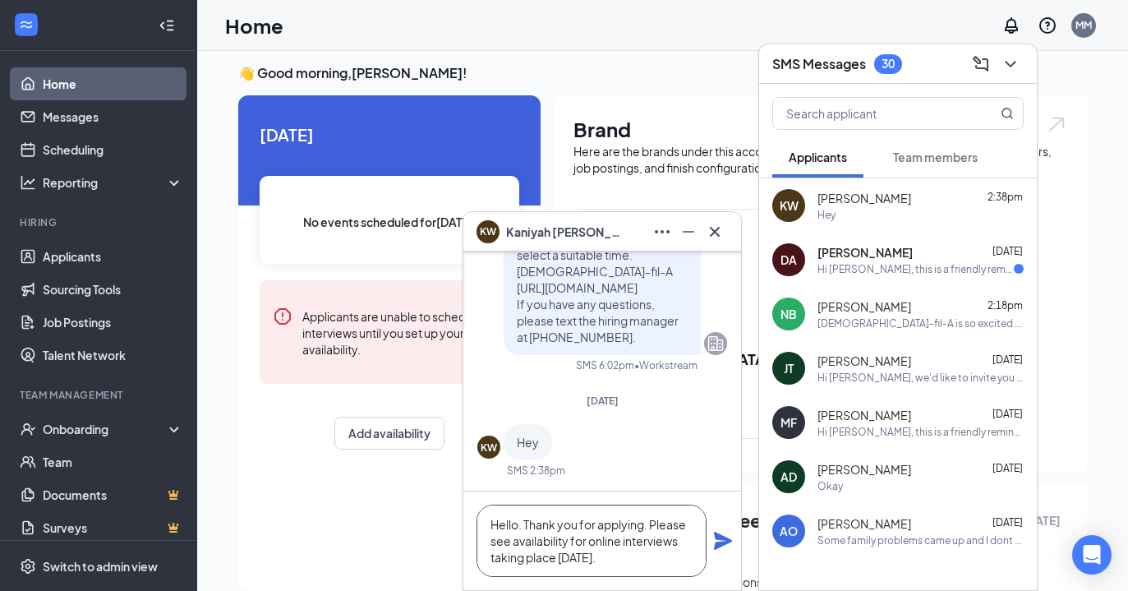
type textarea "Hello. Thank you for applying. Please see availability for online interviews ta…"
click at [721, 547] on icon "Plane" at bounding box center [723, 541] width 20 height 20
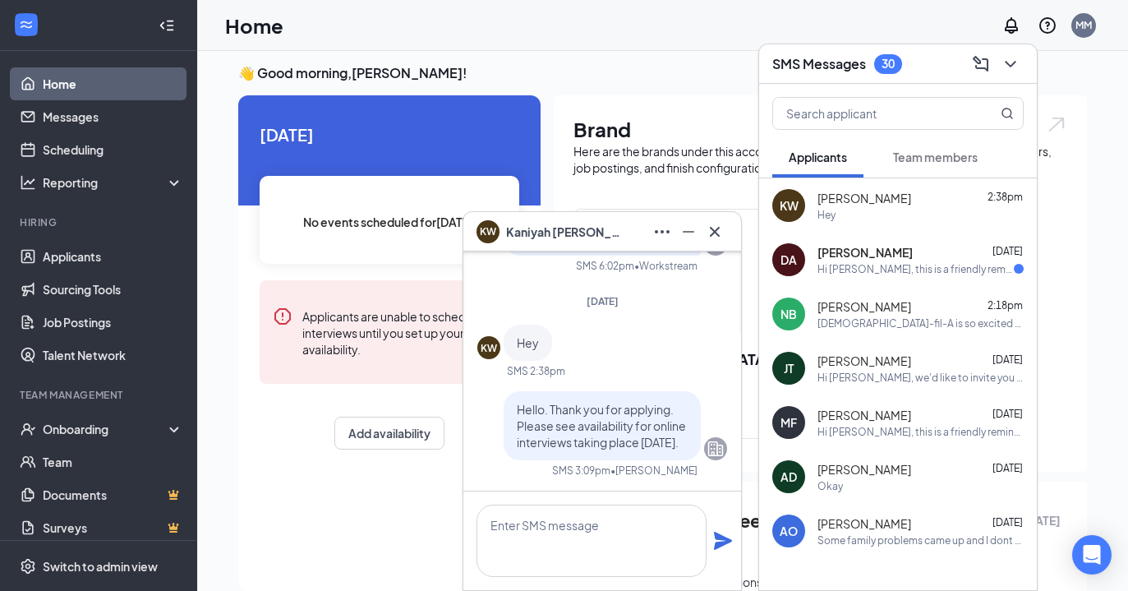
scroll to position [0, 0]
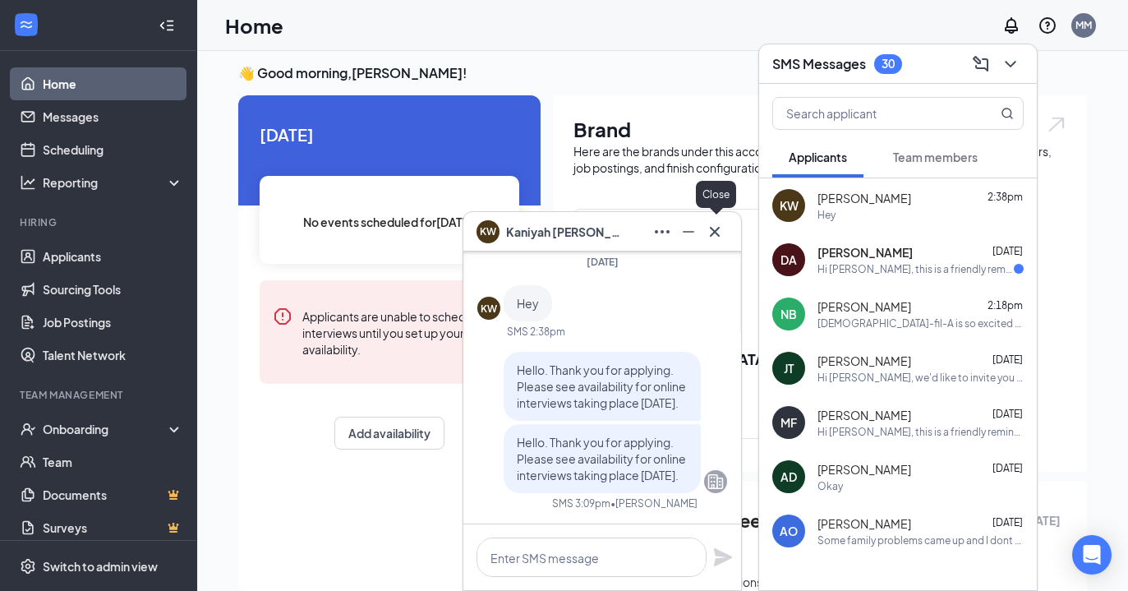
click at [716, 233] on icon "Cross" at bounding box center [715, 231] width 10 height 10
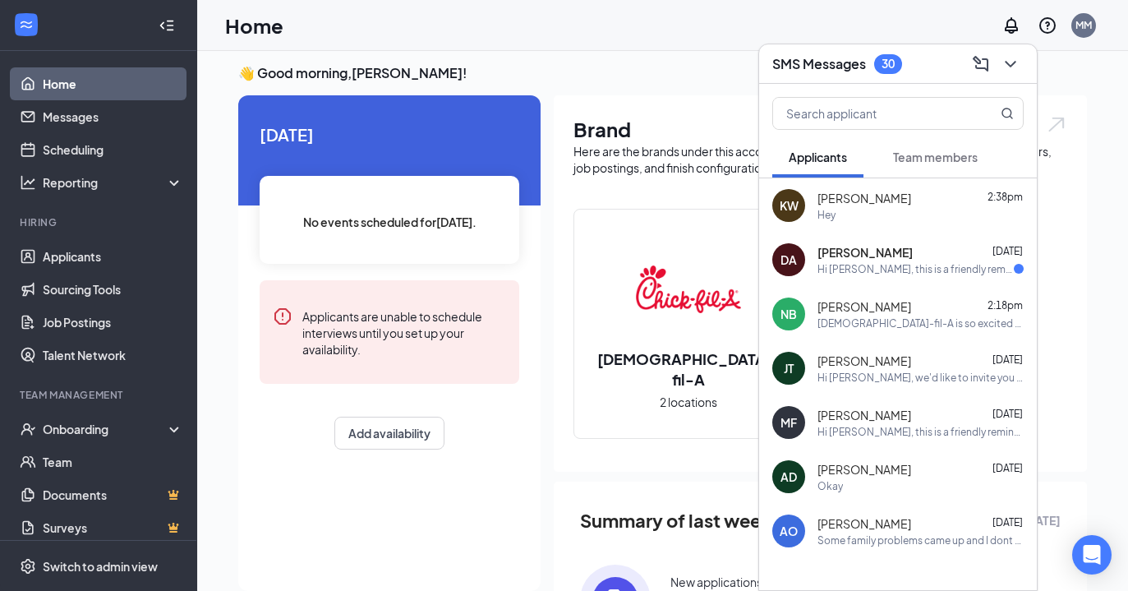
click at [872, 216] on div "Hey" at bounding box center [920, 215] width 206 height 14
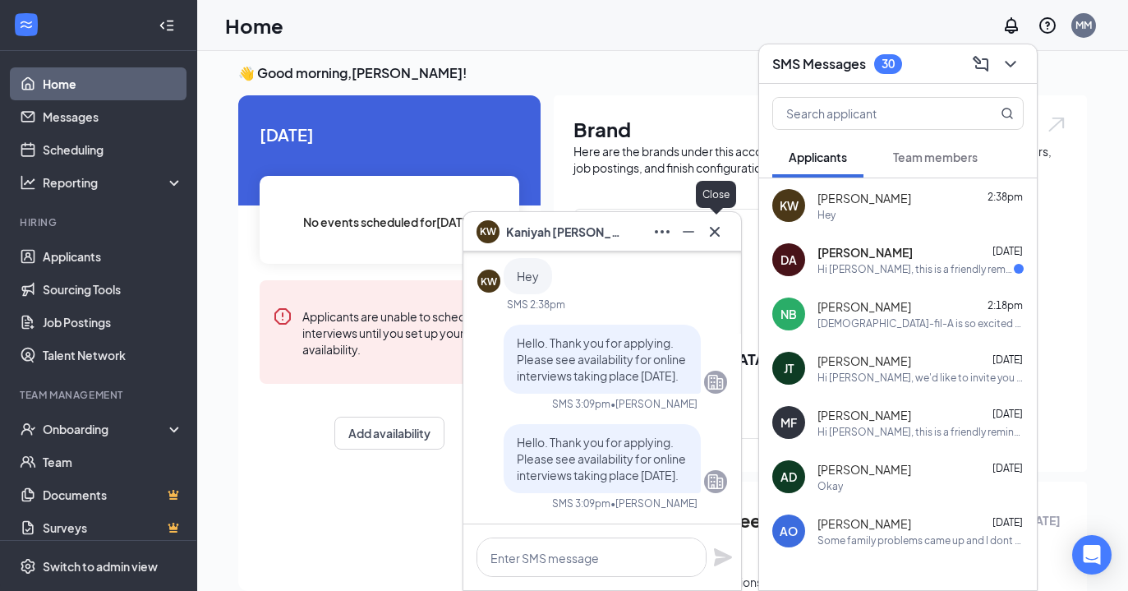
click at [720, 235] on icon "Cross" at bounding box center [715, 232] width 20 height 20
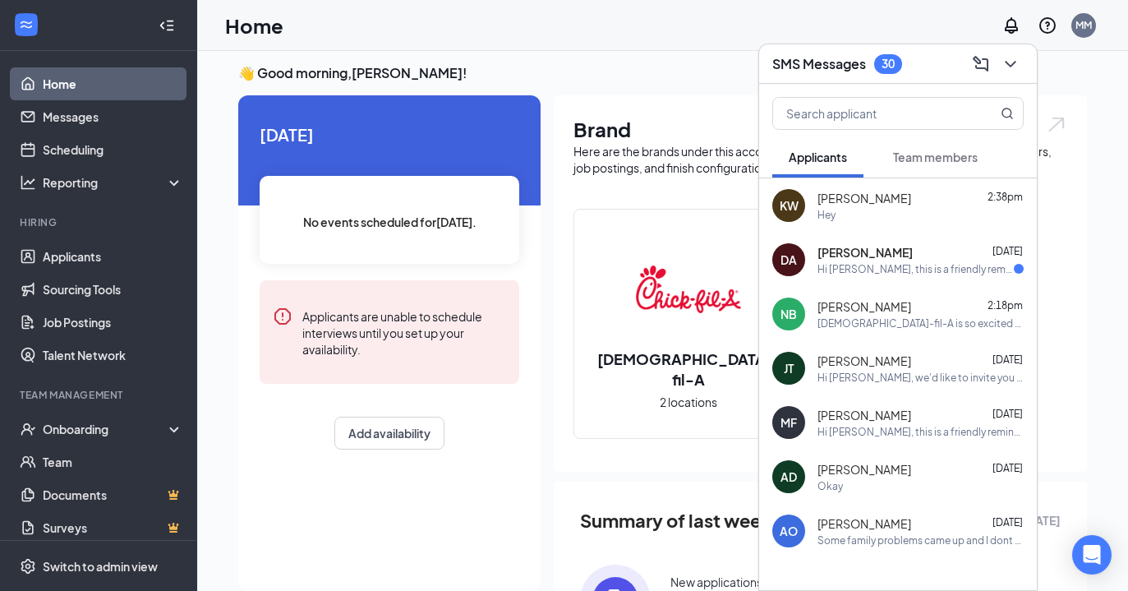
click at [876, 278] on div "DA [PERSON_NAME] [DATE] Hi [PERSON_NAME], this is a friendly reminder. Your mee…" at bounding box center [898, 259] width 278 height 54
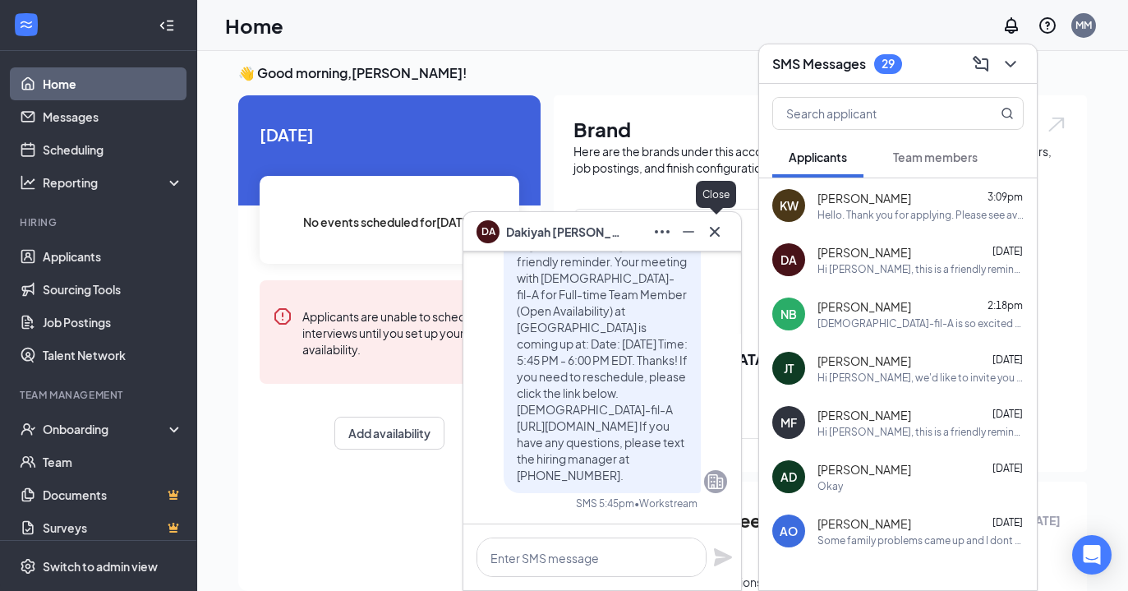
click at [715, 237] on icon "Cross" at bounding box center [715, 232] width 20 height 20
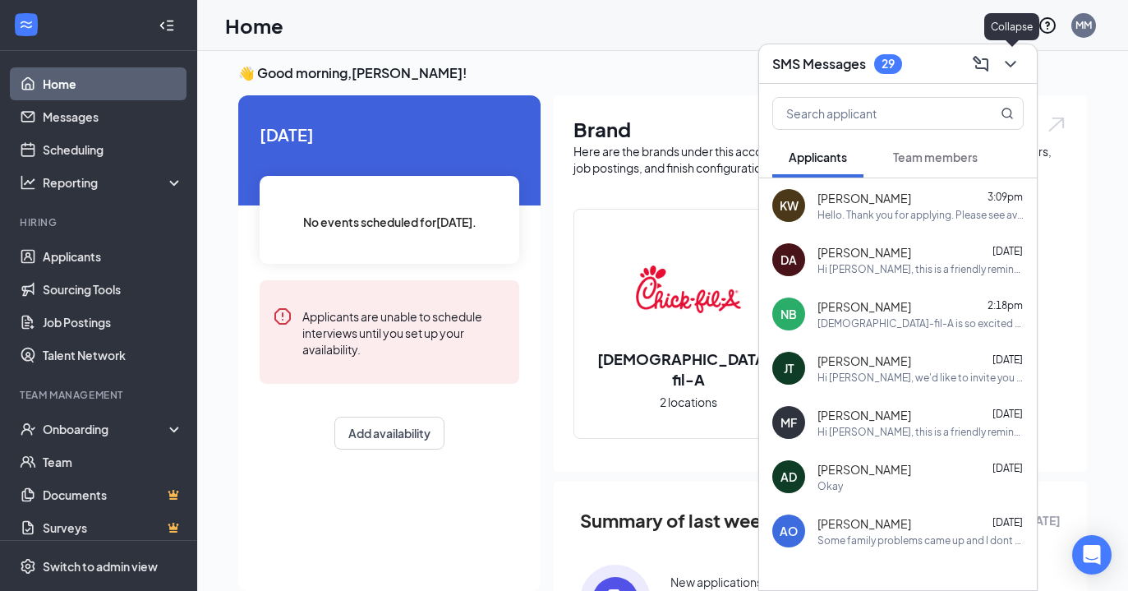
click at [1011, 69] on icon "ChevronDown" at bounding box center [1010, 64] width 20 height 20
